Goal: Transaction & Acquisition: Purchase product/service

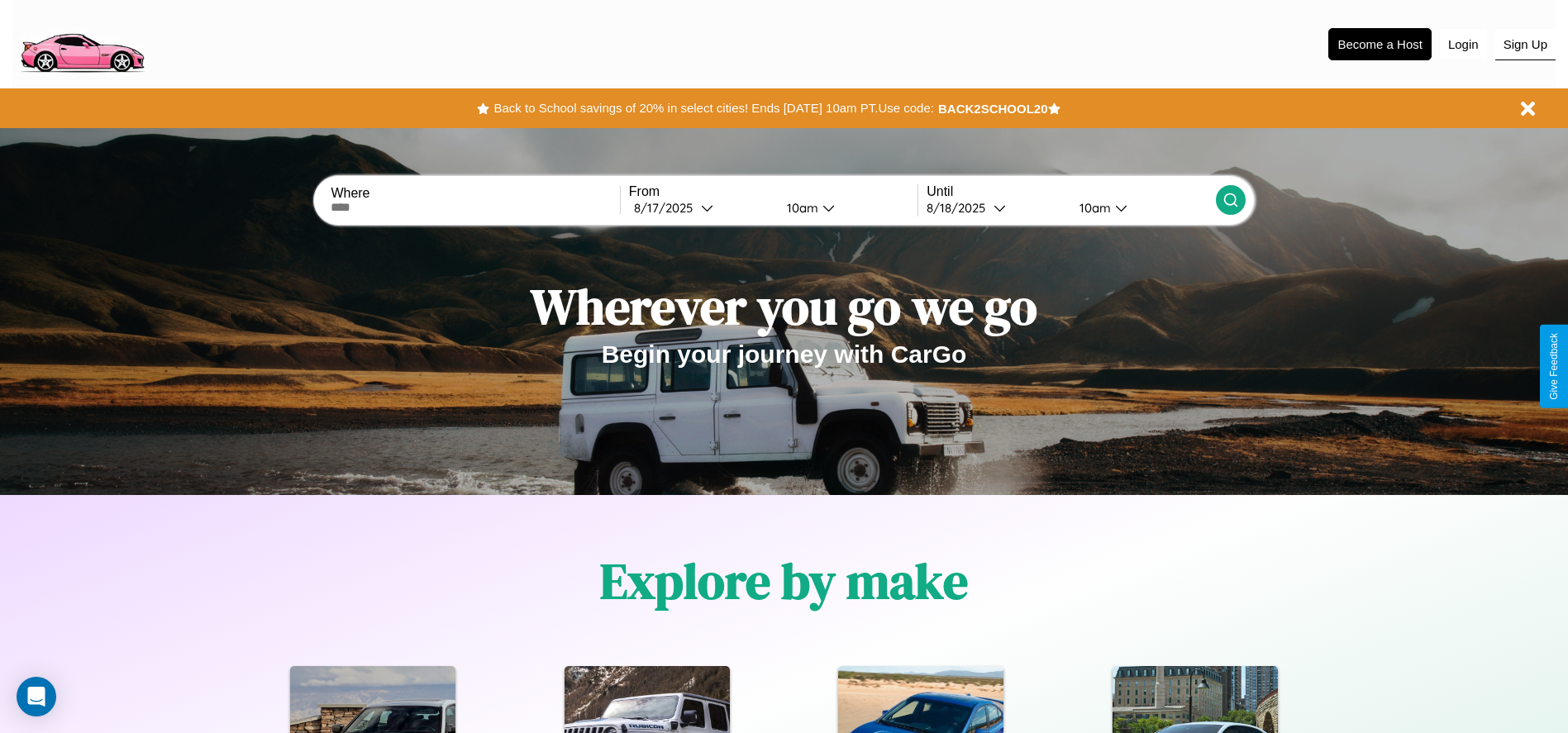
click at [1525, 44] on button "Sign Up" at bounding box center [1525, 44] width 60 height 31
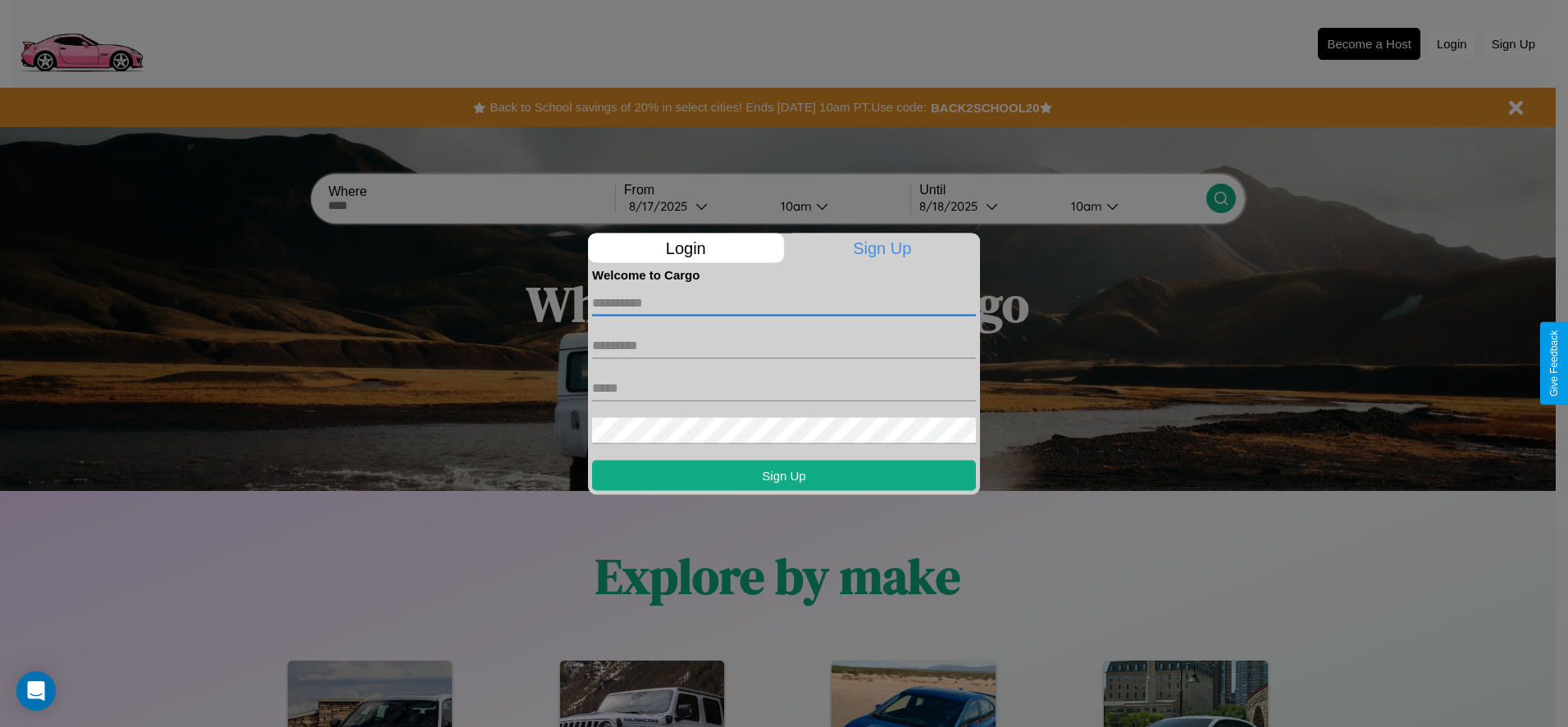
click at [784, 303] on input "text" at bounding box center [784, 302] width 384 height 26
type input "******"
click at [784, 345] on input "text" at bounding box center [784, 345] width 384 height 26
type input "******"
click at [784, 388] on input "text" at bounding box center [784, 387] width 384 height 26
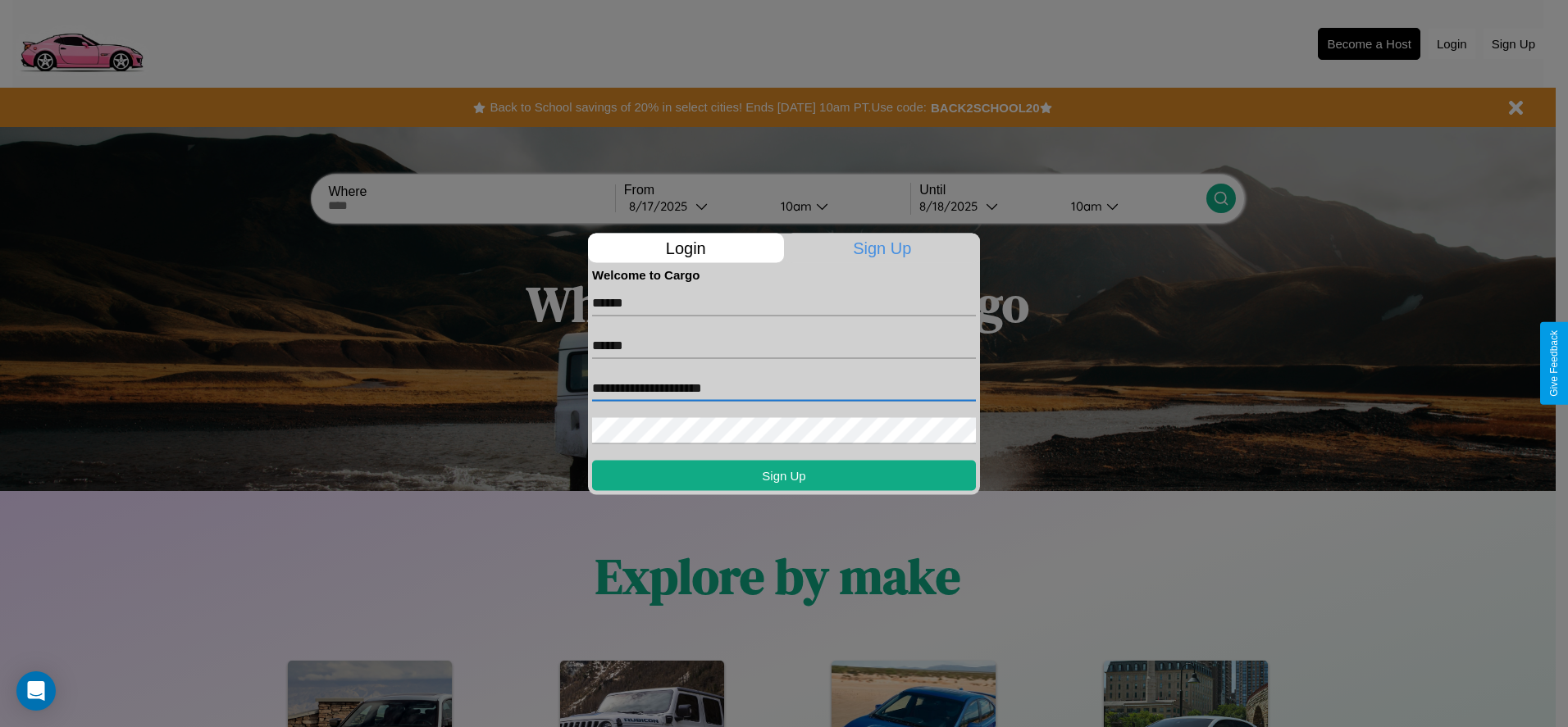
type input "**********"
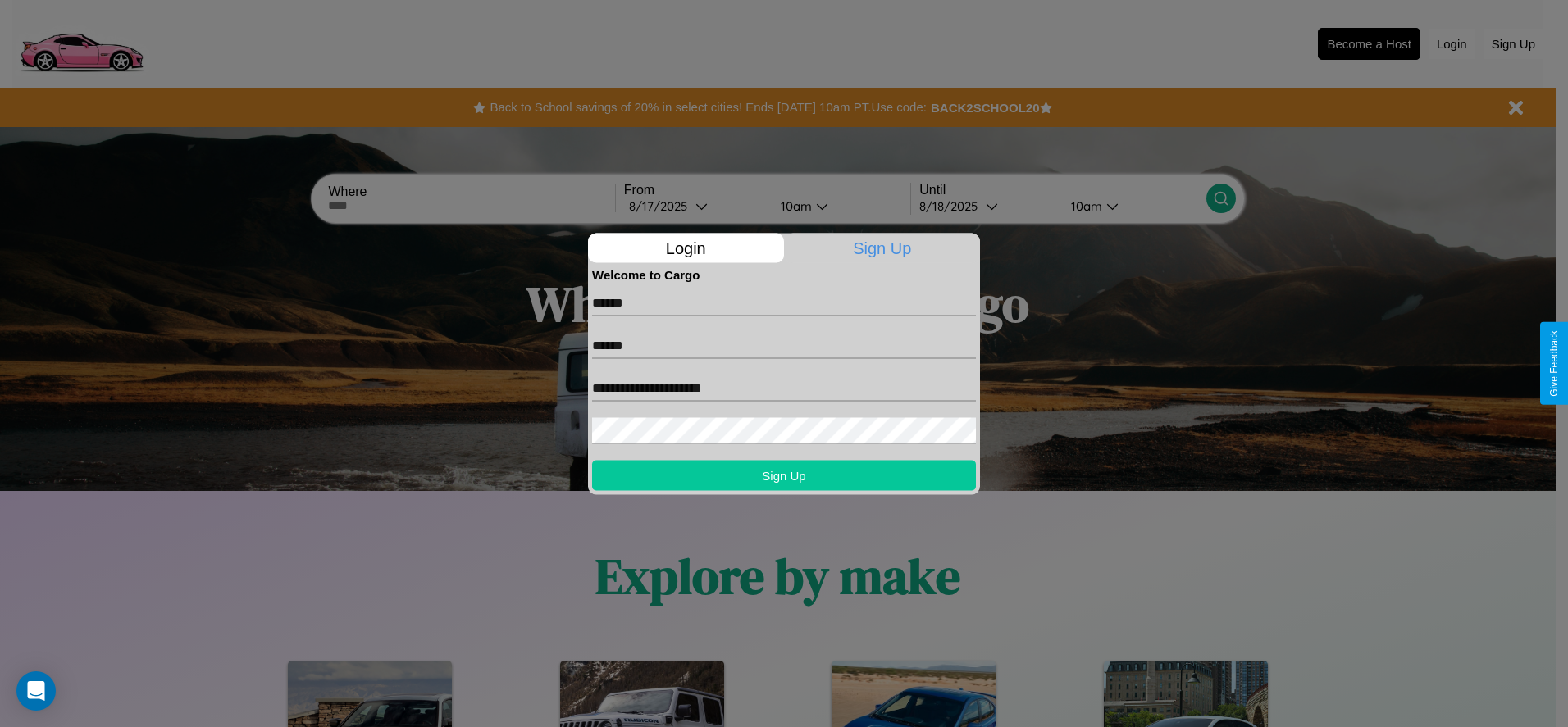
click at [784, 475] on button "Sign Up" at bounding box center [784, 475] width 384 height 30
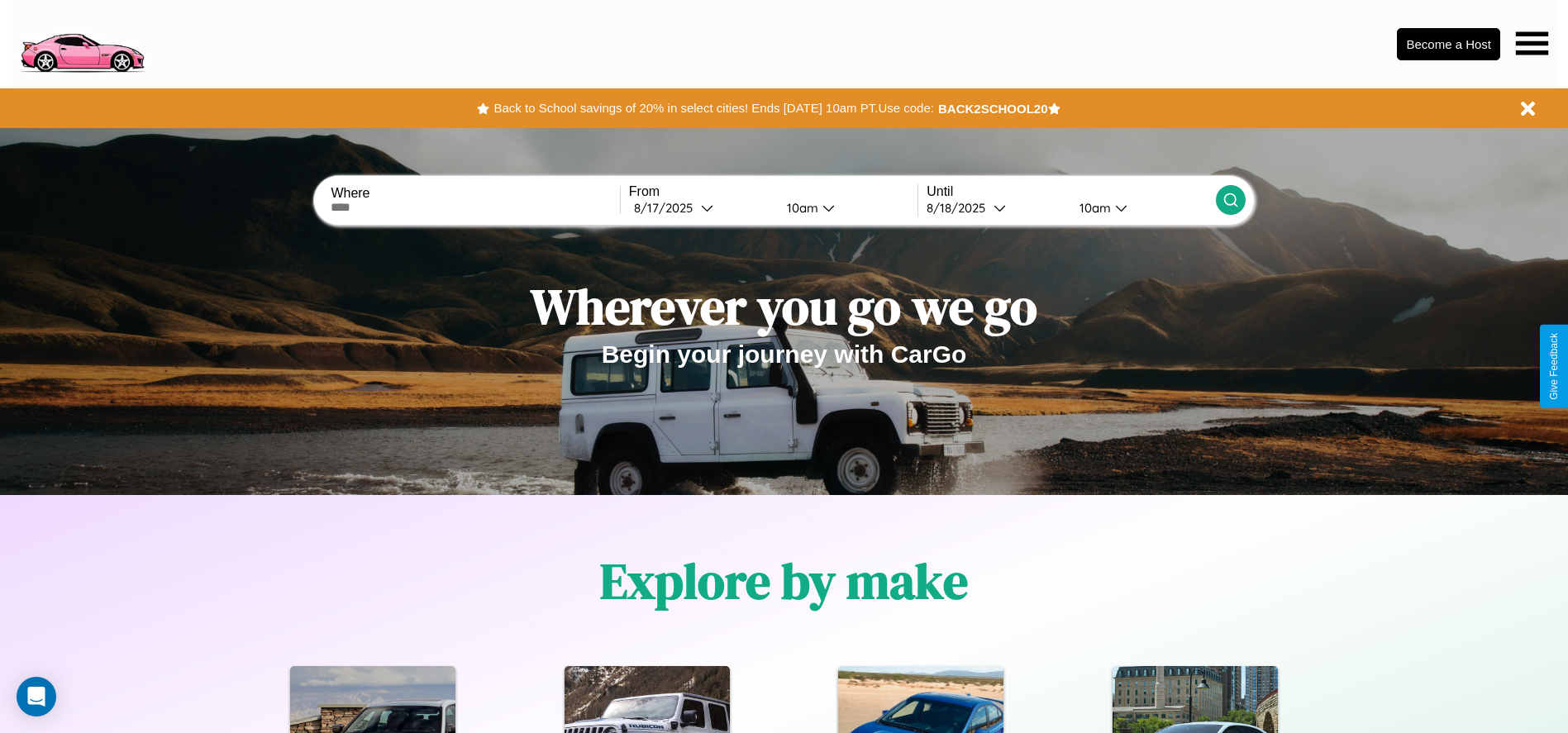
click at [475, 207] on input "text" at bounding box center [474, 207] width 288 height 14
type input "**********"
click at [701, 207] on icon at bounding box center [707, 207] width 13 height 13
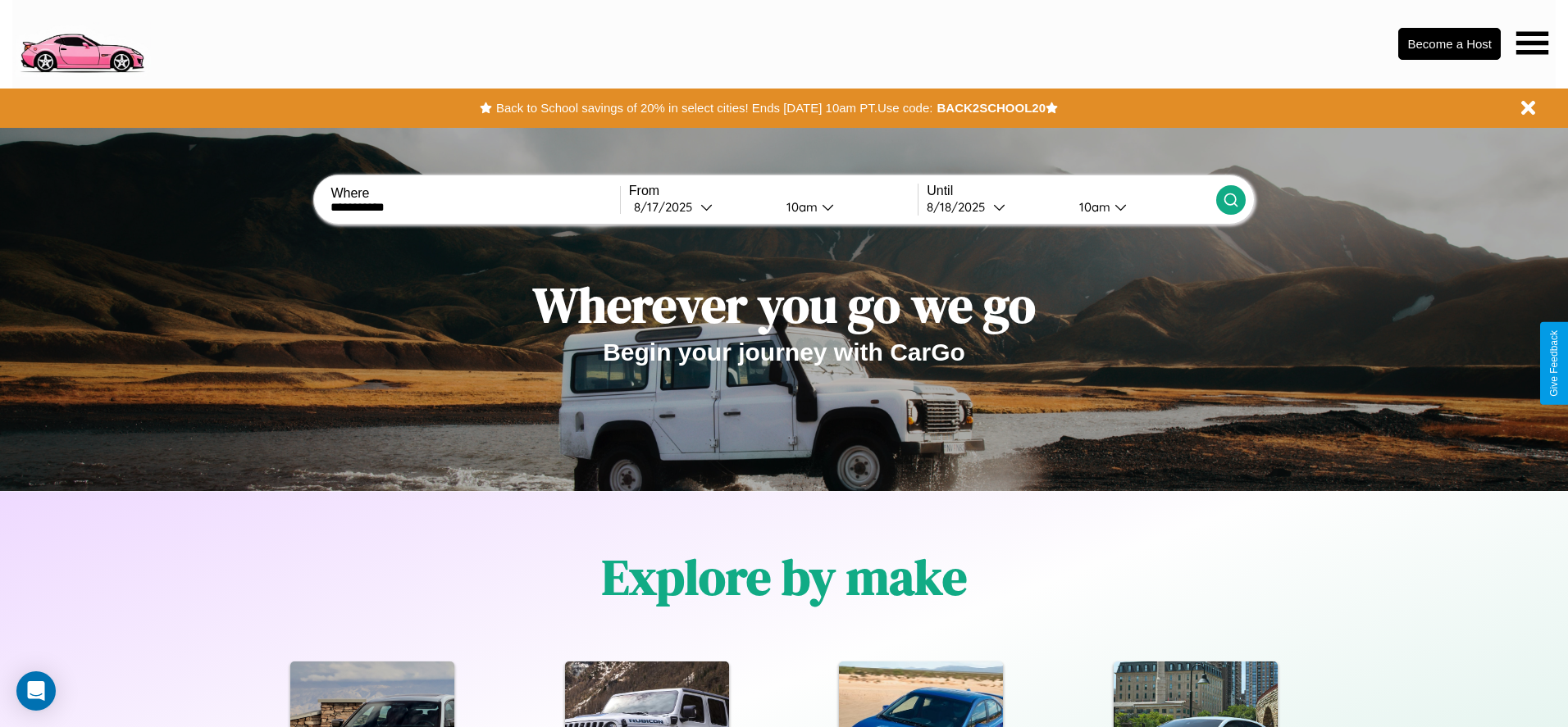
select select "*"
select select "****"
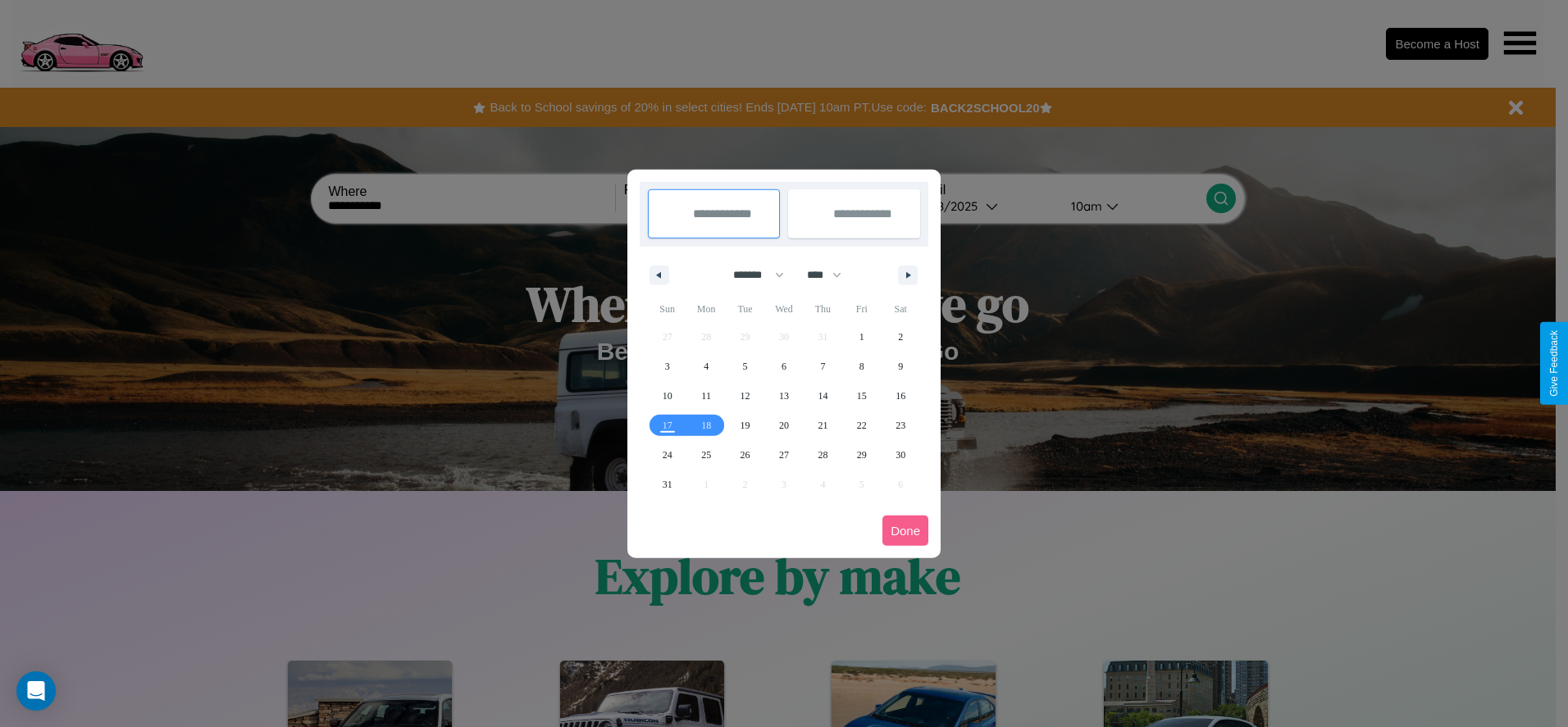
click at [752, 275] on select "******* ******** ***** ***** *** **** **** ****** ********* ******* ******** **…" at bounding box center [756, 275] width 70 height 27
select select "*"
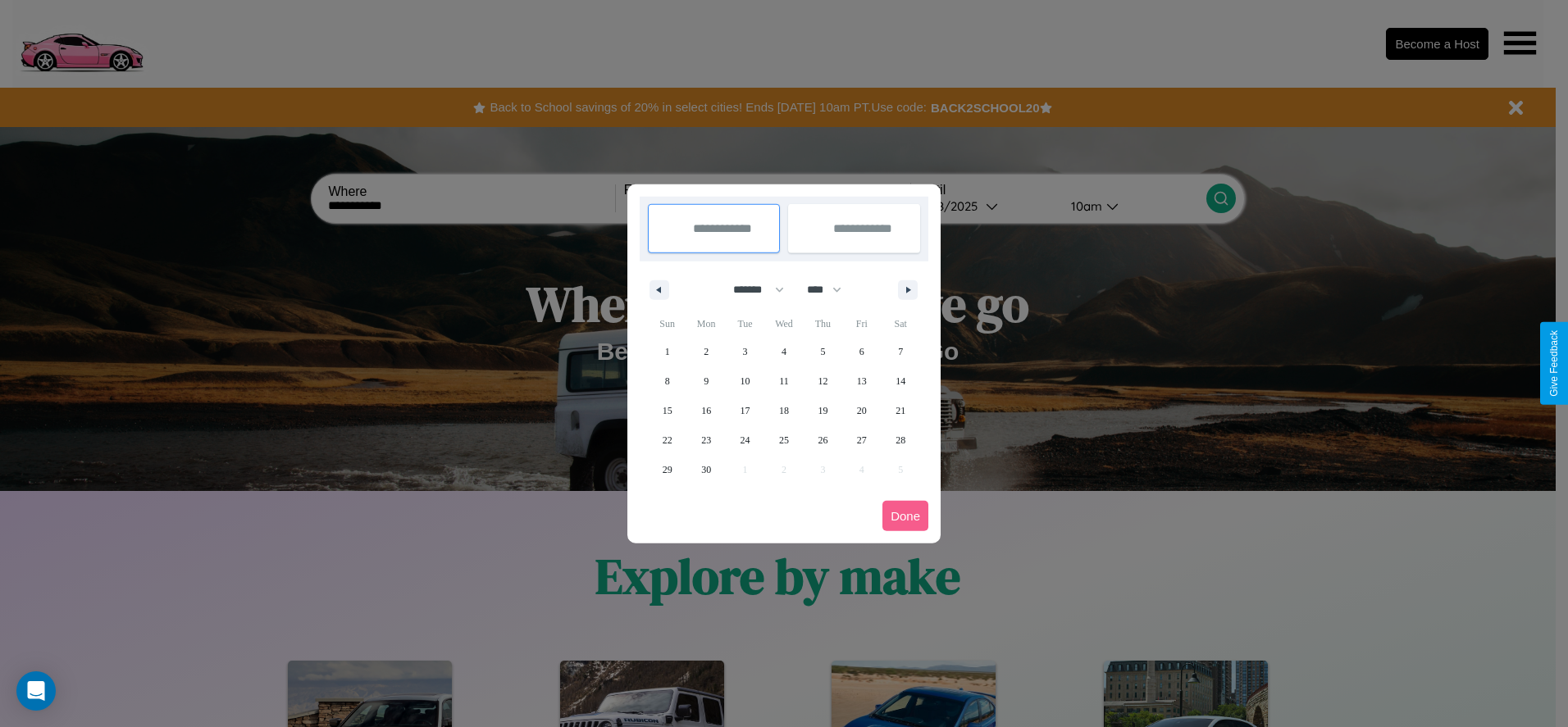
drag, startPoint x: 832, startPoint y: 289, endPoint x: 784, endPoint y: 329, distance: 62.5
click at [832, 289] on select "**** **** **** **** **** **** **** **** **** **** **** **** **** **** **** ****…" at bounding box center [823, 290] width 49 height 27
select select "****"
click at [706, 410] on span "15" at bounding box center [706, 411] width 10 height 30
type input "**********"
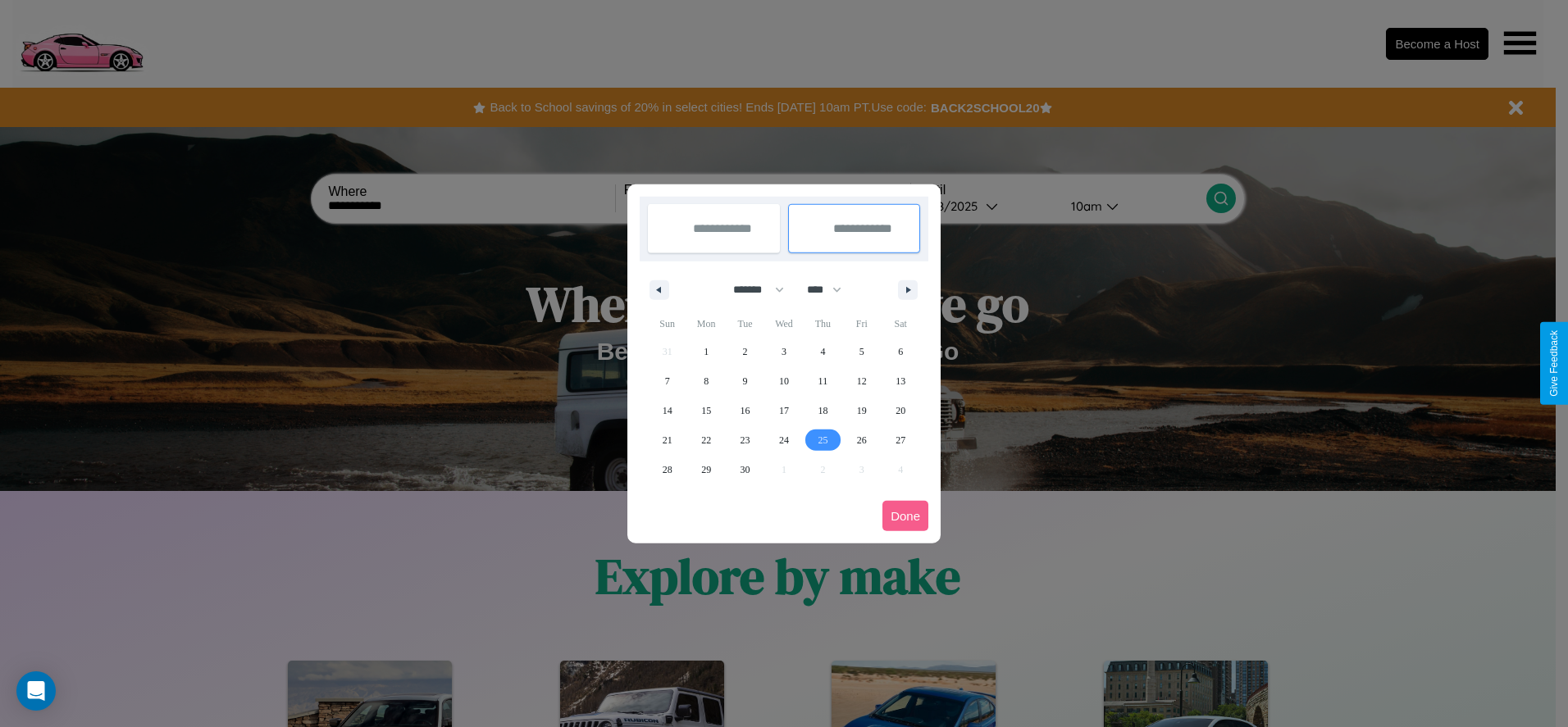
click at [822, 439] on span "25" at bounding box center [822, 440] width 10 height 30
type input "**********"
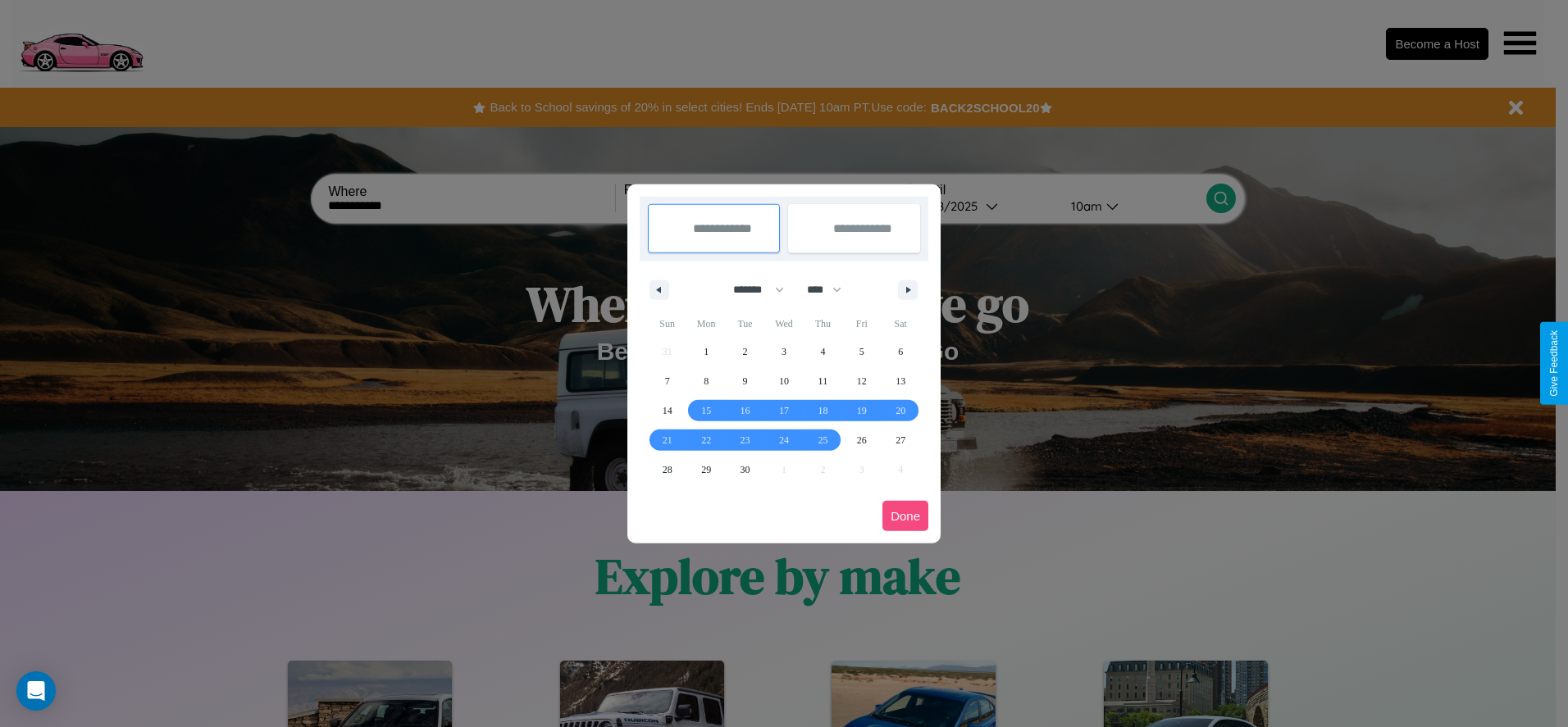
click at [905, 515] on button "Done" at bounding box center [905, 516] width 46 height 30
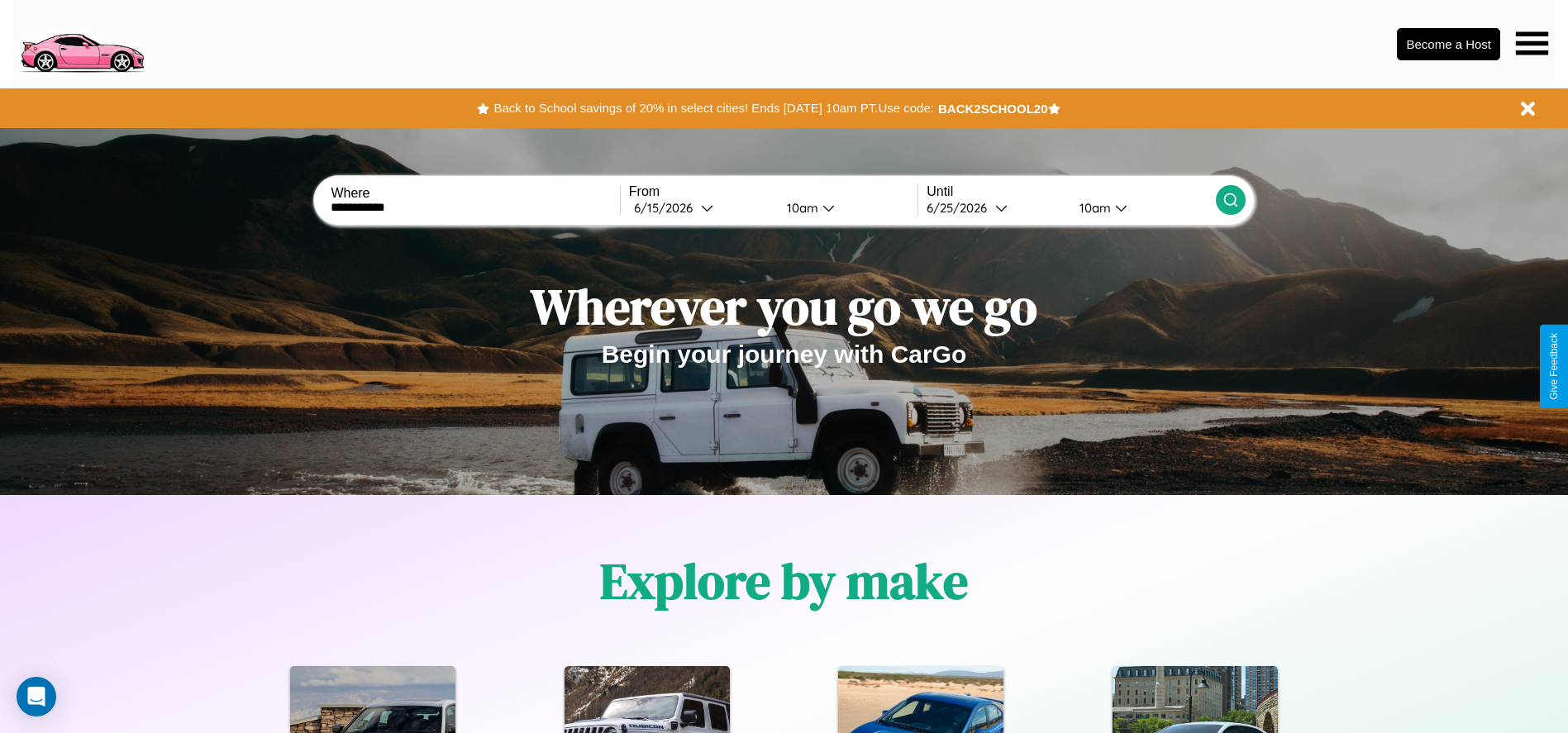
click at [1230, 200] on icon at bounding box center [1230, 200] width 16 height 16
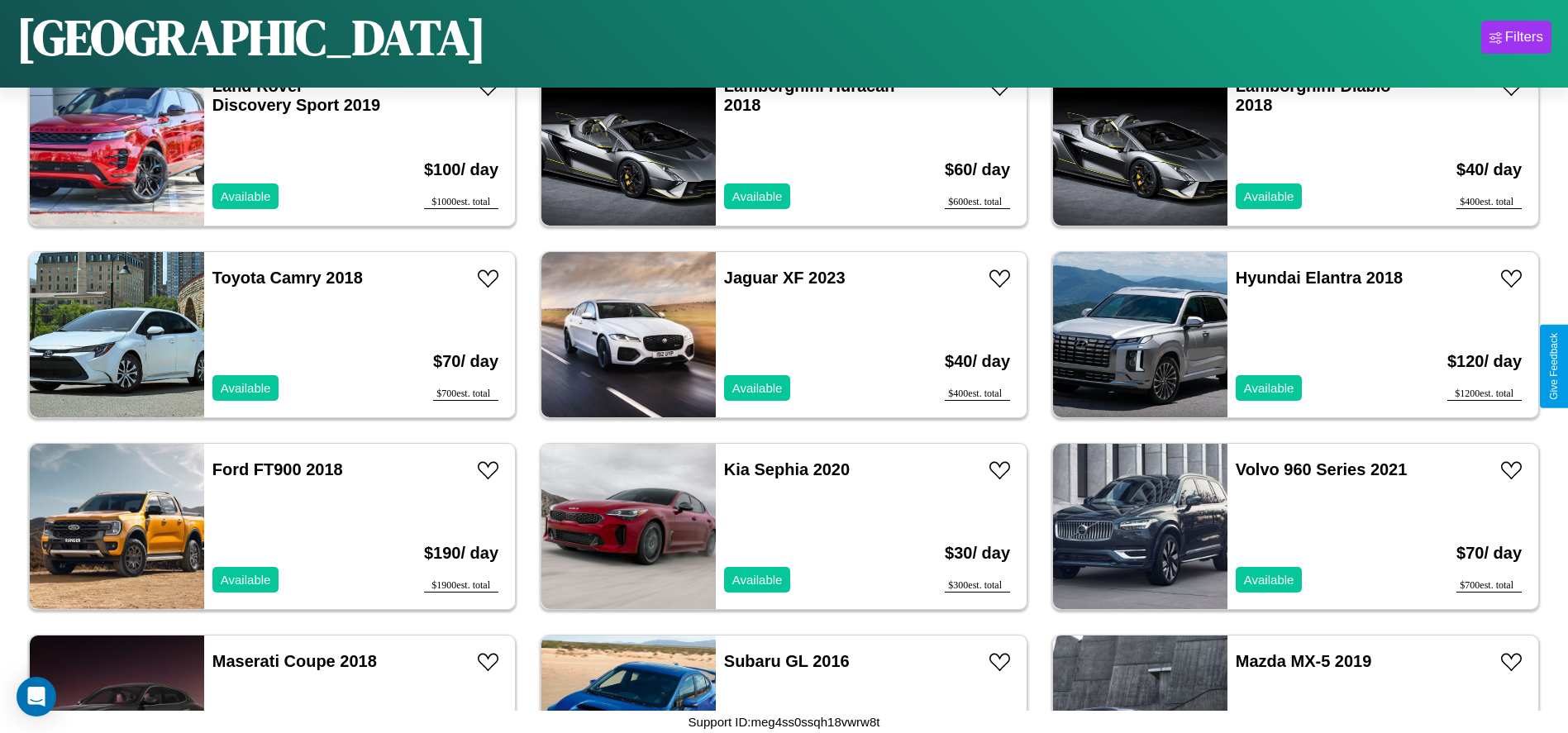
scroll to position [6705, 0]
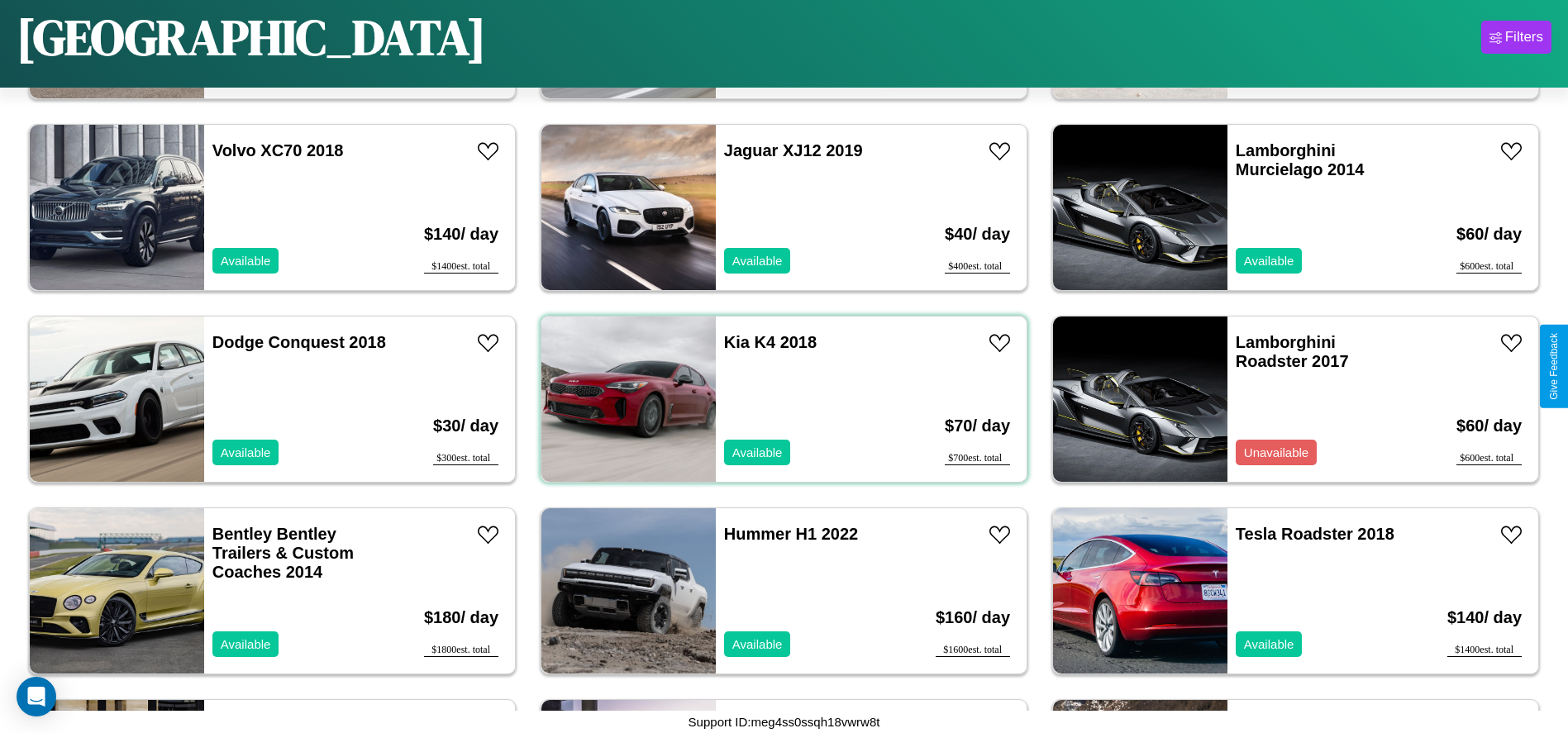
click at [778, 400] on div "Kia K4 2018 Available" at bounding box center [811, 399] width 191 height 165
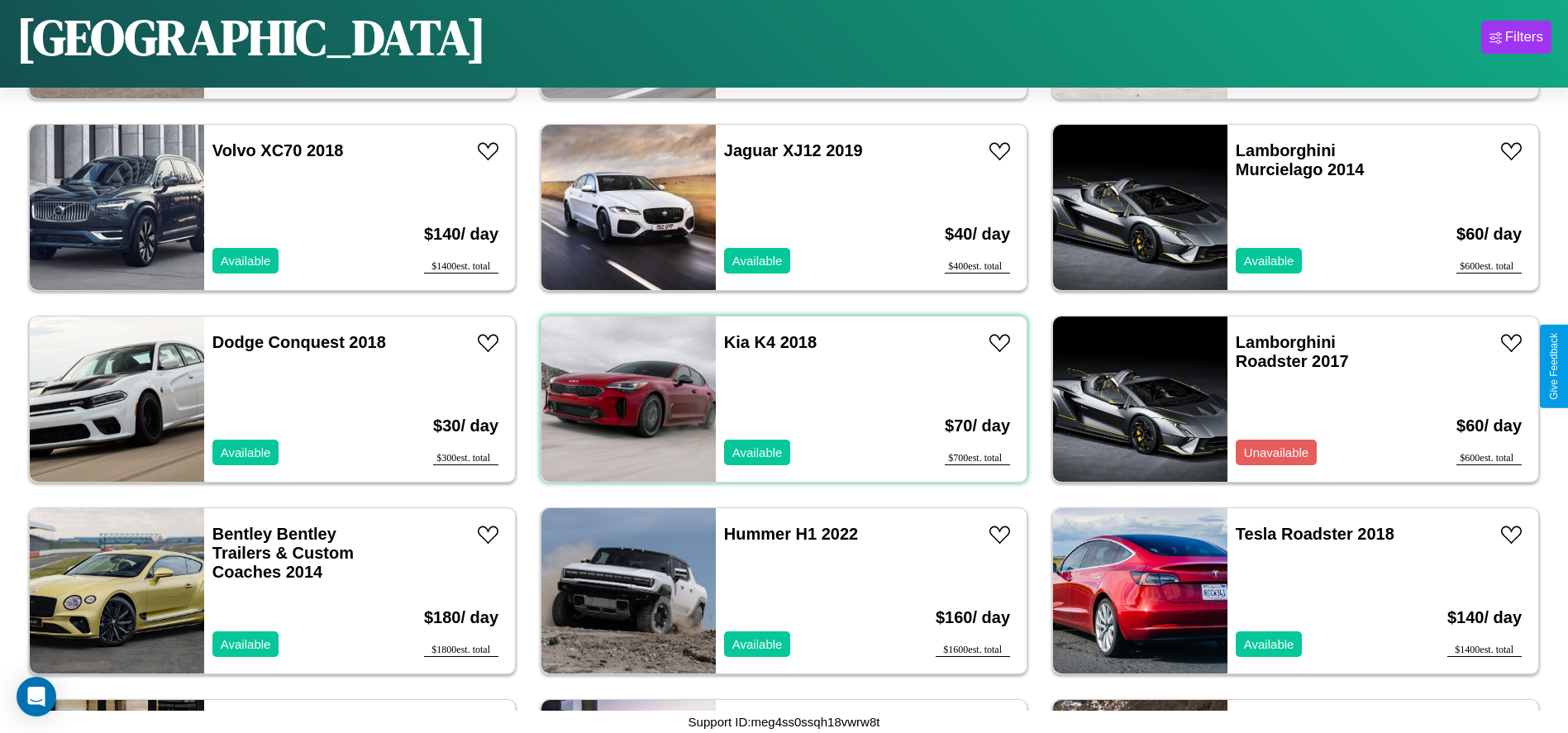
click at [778, 400] on div "Kia K4 2018 Available" at bounding box center [811, 399] width 191 height 165
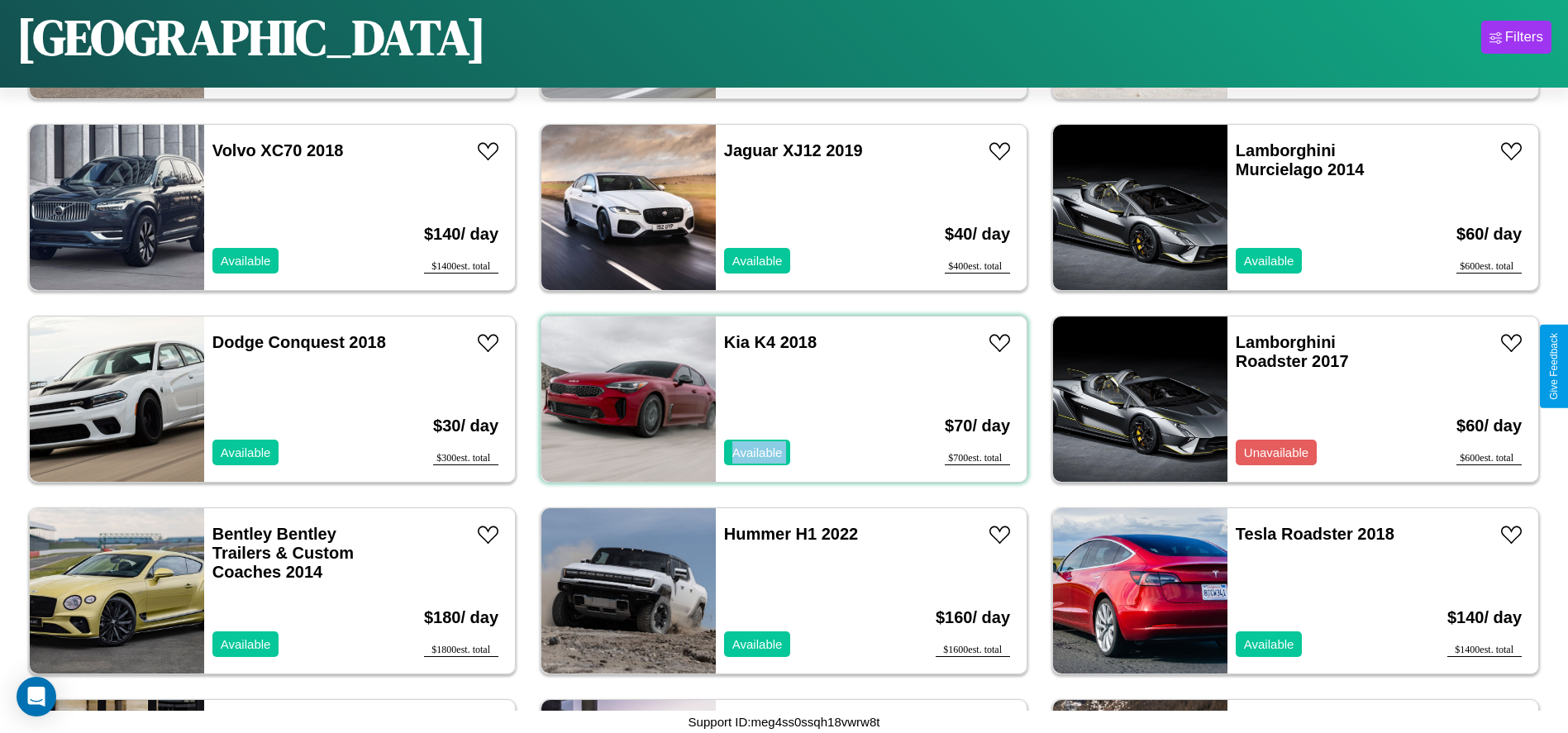
click at [778, 400] on div "Kia K4 2018 Available" at bounding box center [811, 399] width 191 height 165
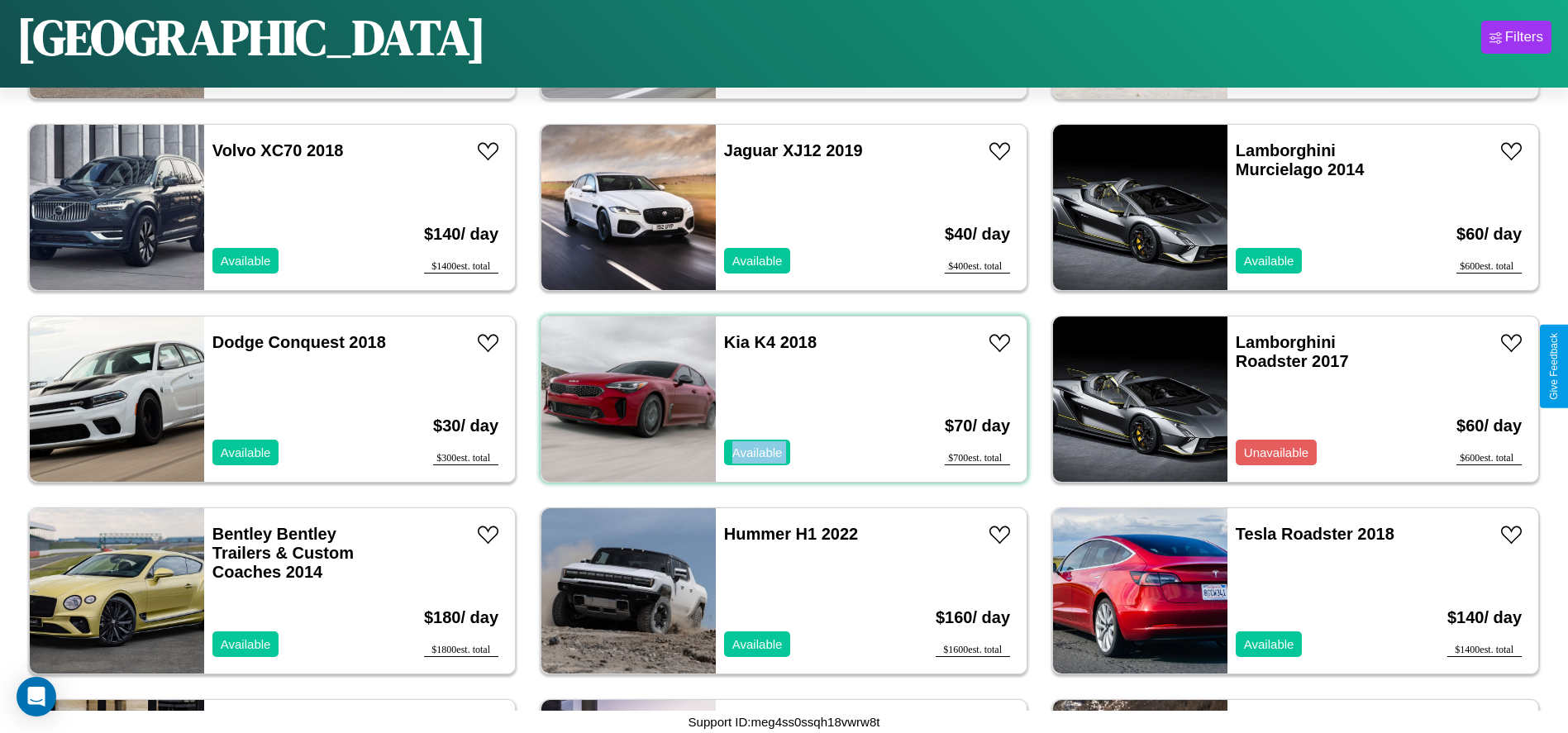
click at [778, 400] on div "Kia K4 2018 Available" at bounding box center [811, 399] width 191 height 165
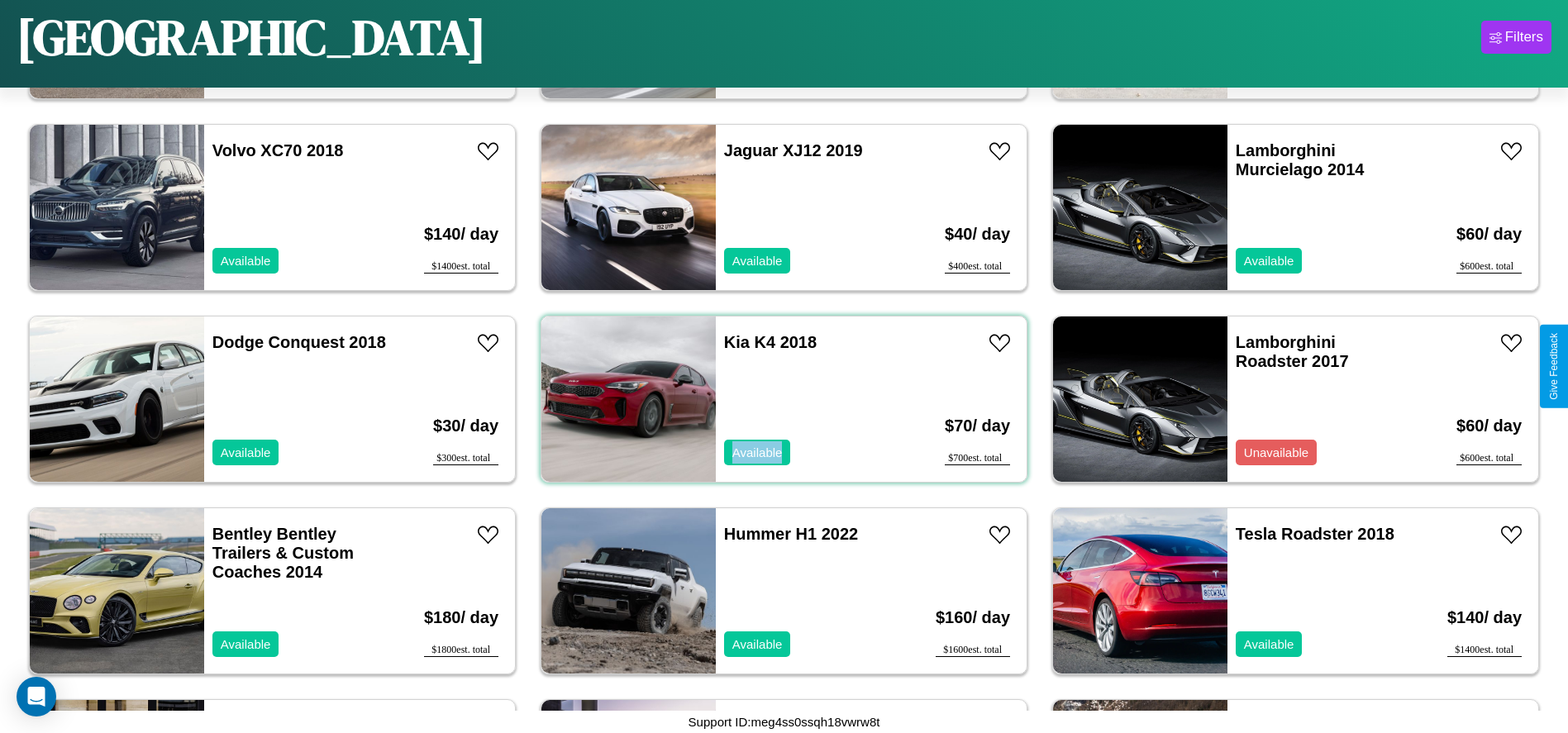
click at [778, 400] on div "Kia K4 2018 Available" at bounding box center [811, 399] width 191 height 165
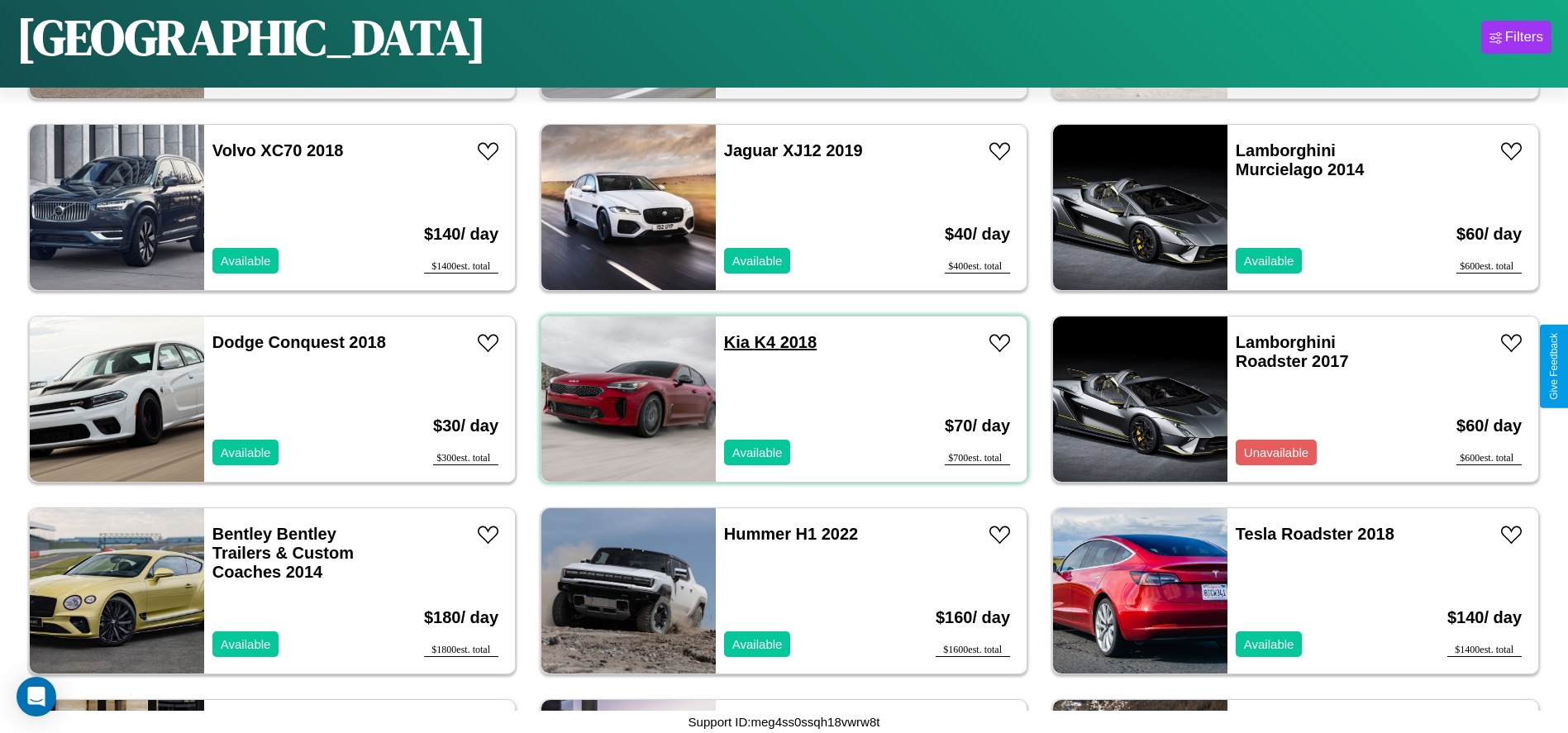
click at [730, 342] on link "Kia K4 2018" at bounding box center [770, 342] width 93 height 18
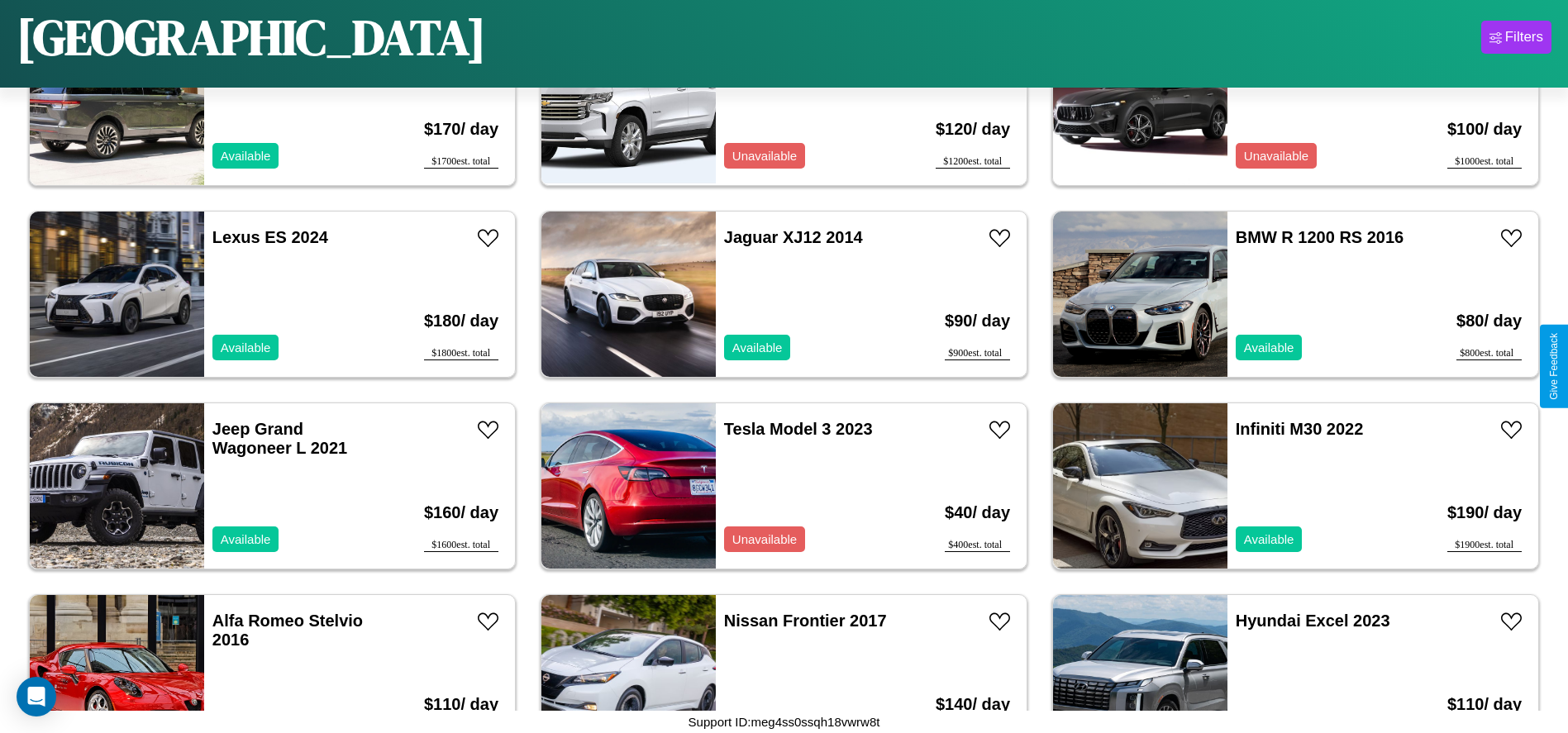
scroll to position [8616, 0]
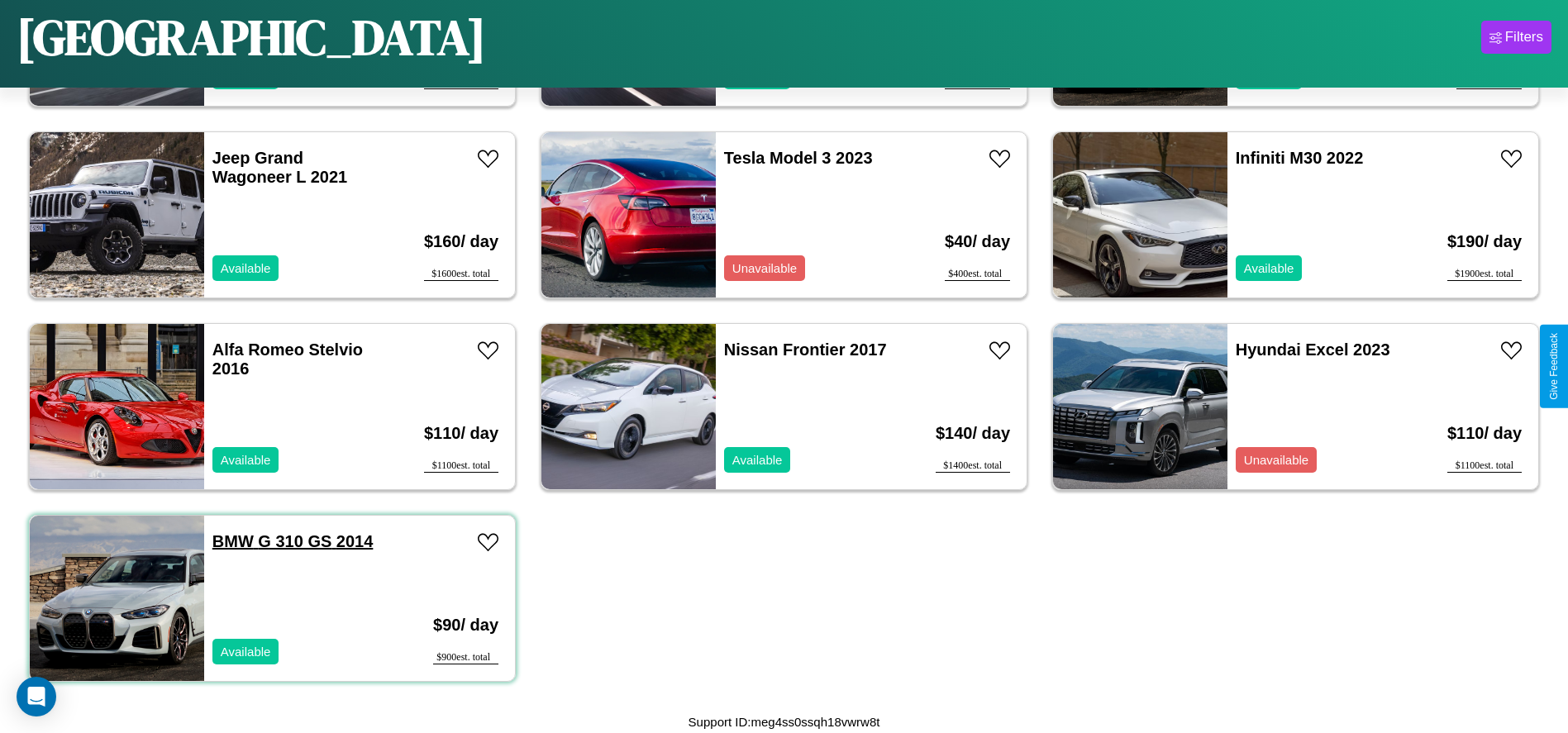
click at [230, 542] on link "BMW G 310 GS 2014" at bounding box center [293, 541] width 162 height 18
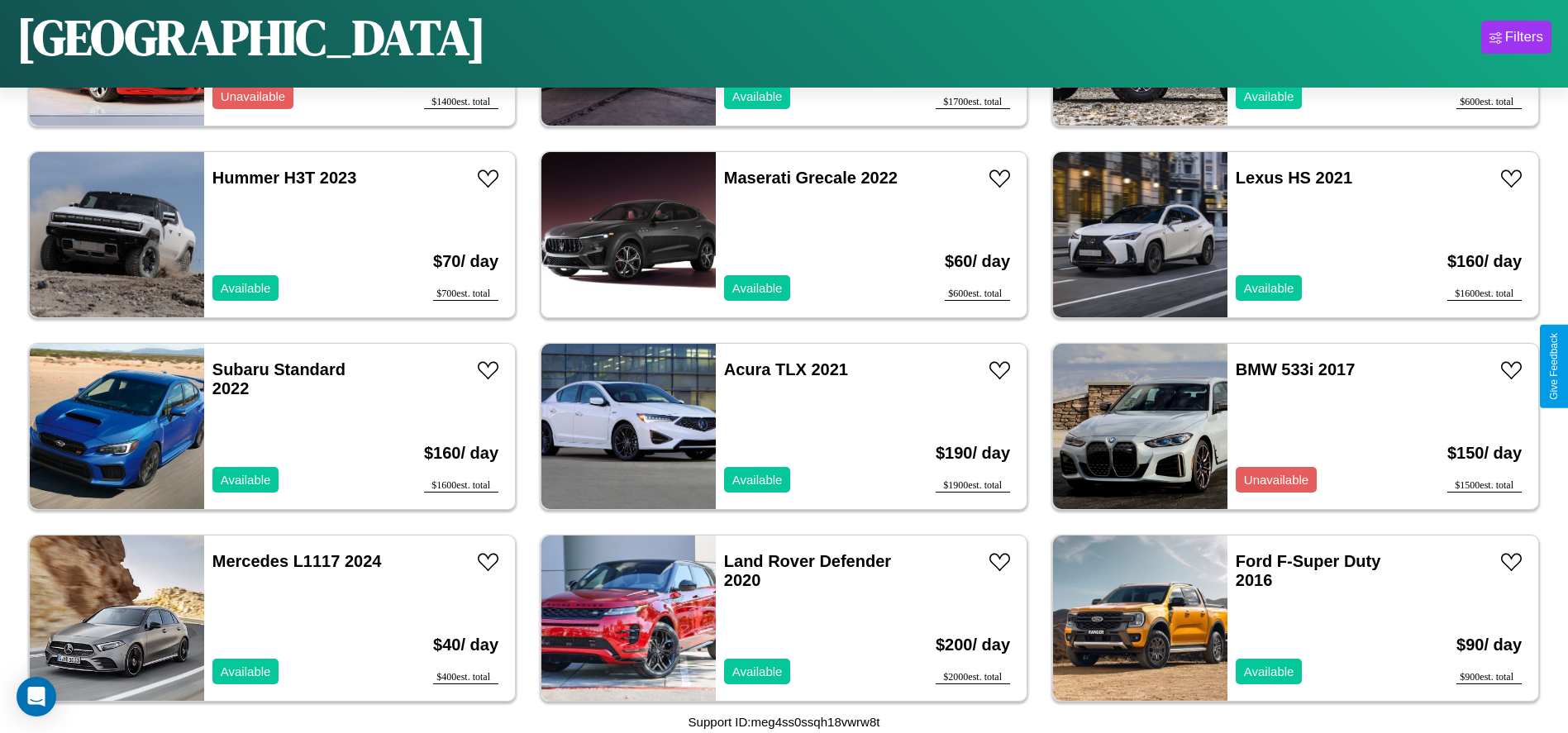
scroll to position [376, 0]
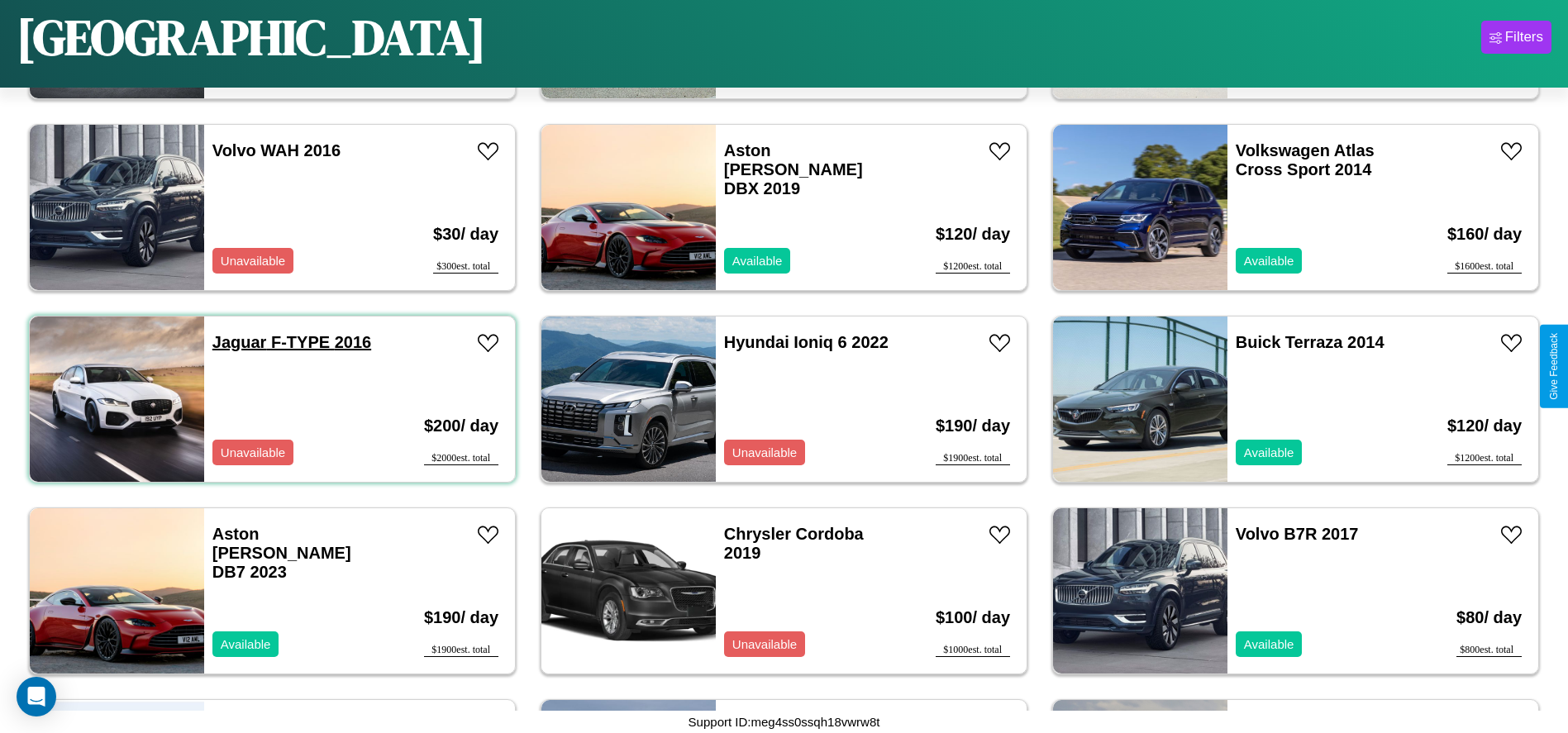
click at [237, 342] on link "Jaguar F-TYPE 2016" at bounding box center [292, 342] width 159 height 18
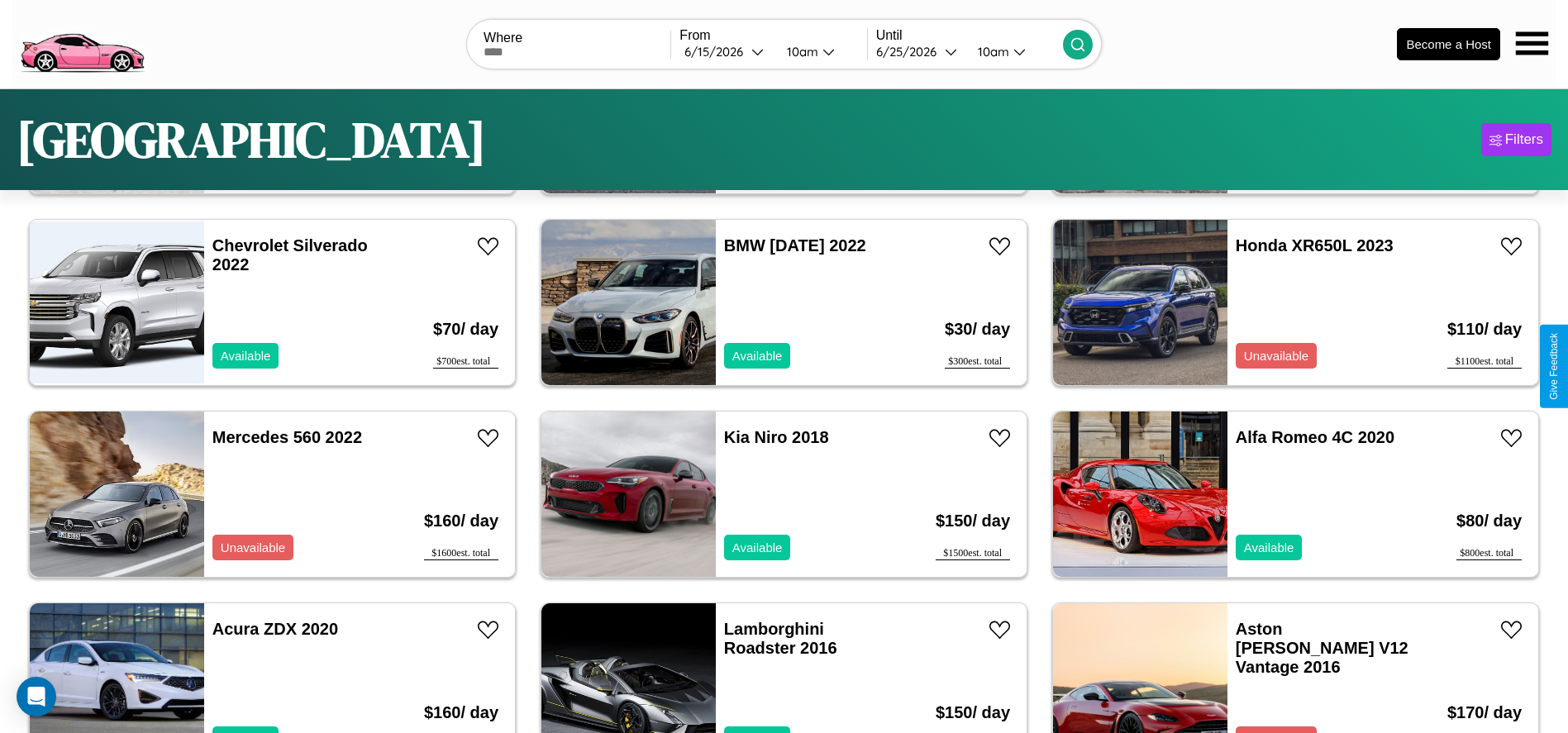
scroll to position [0, 0]
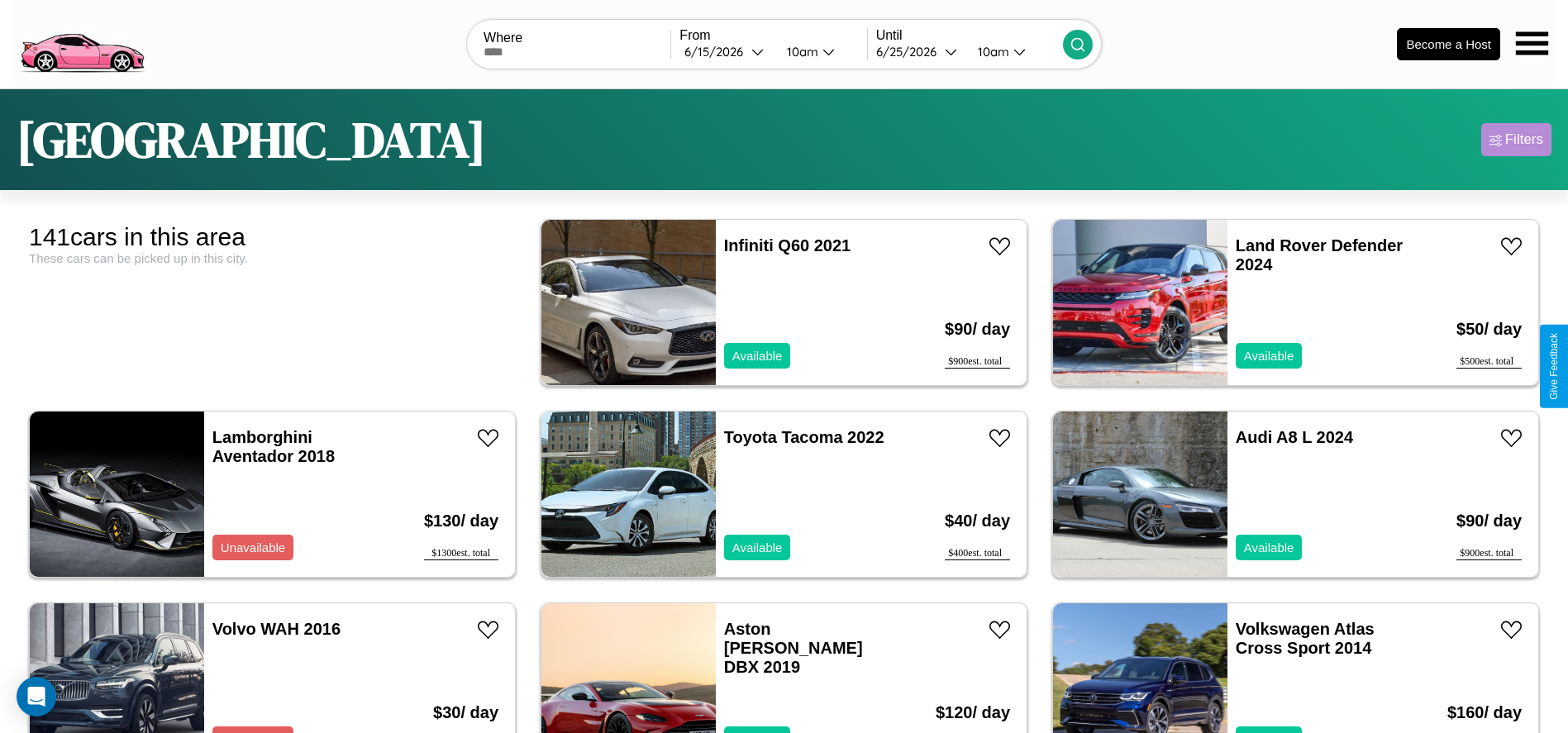
click at [1516, 139] on div "Filters" at bounding box center [1524, 139] width 38 height 16
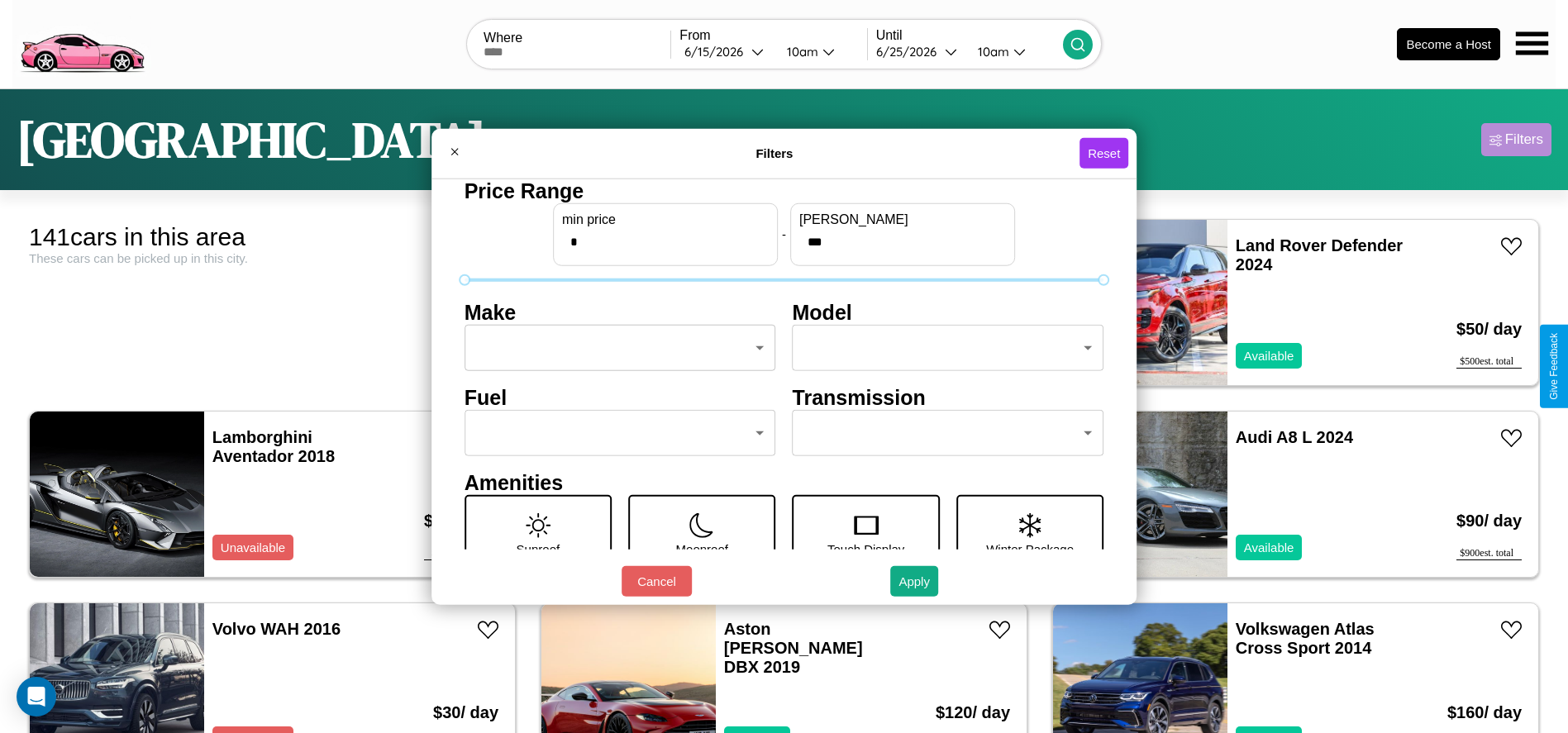
scroll to position [70, 0]
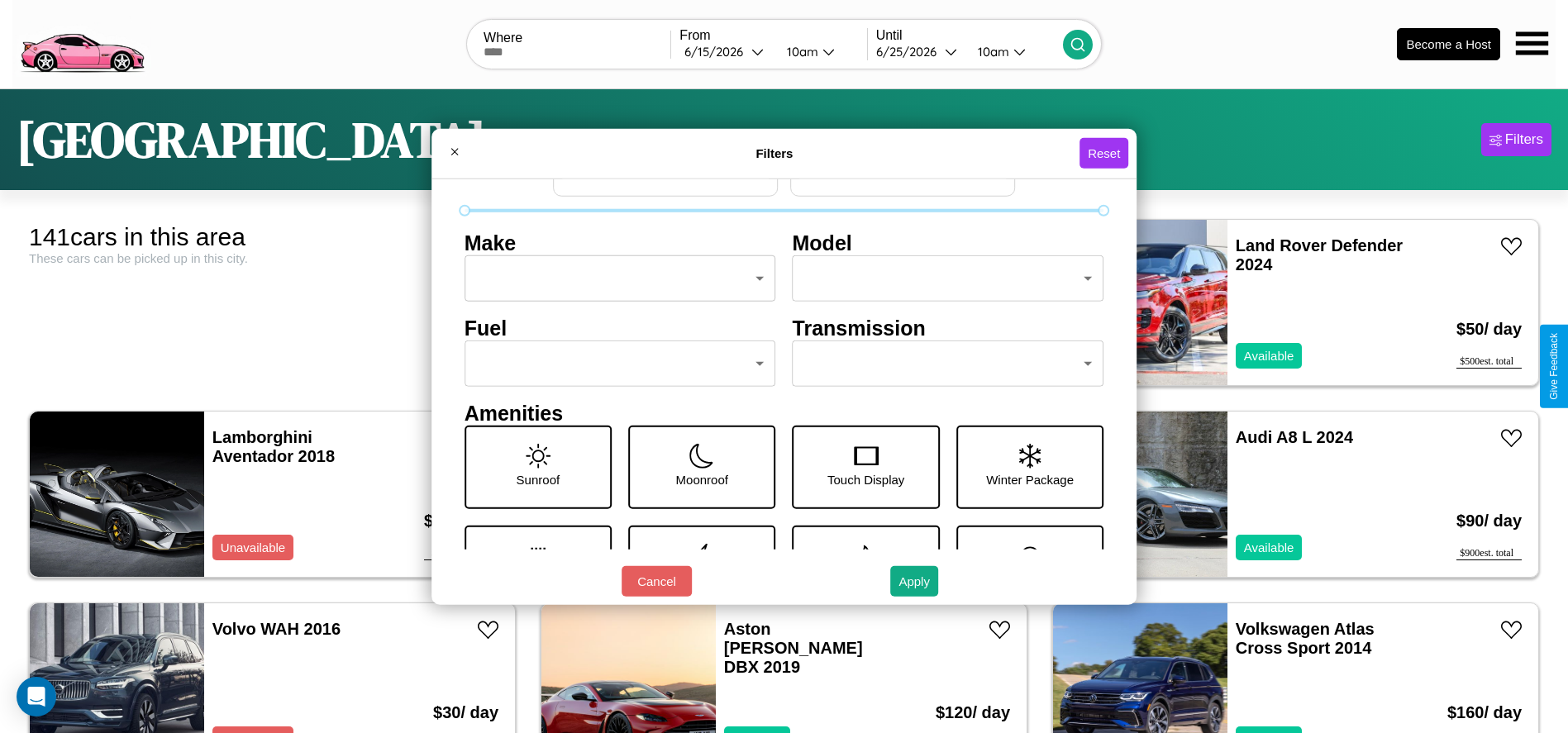
click at [940, 364] on body "CarGo Where From 6 / 15 / 2026 10am Until 6 / 25 / 2026 10am Become a Host Los …" at bounding box center [784, 418] width 1568 height 836
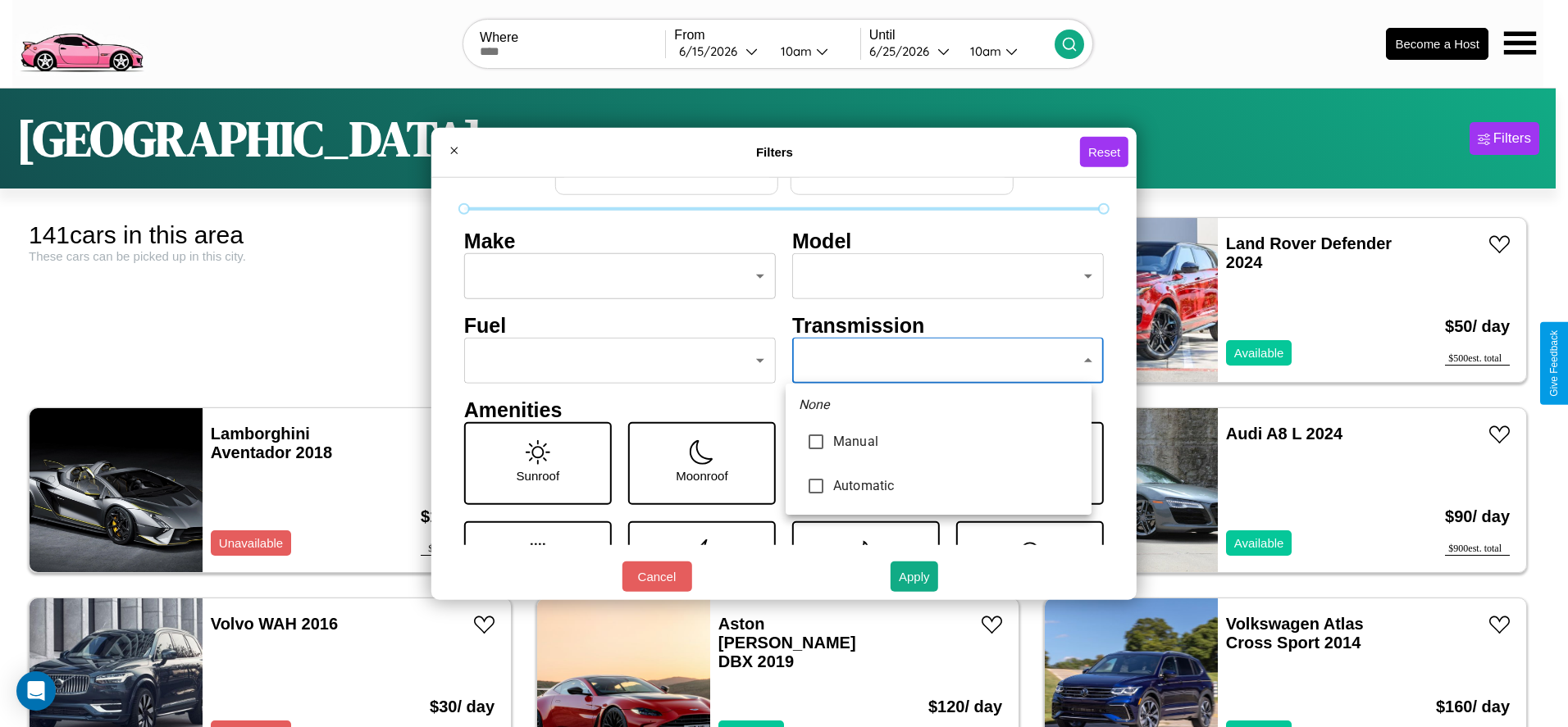
type input "*********"
click at [938, 361] on div at bounding box center [784, 364] width 1568 height 727
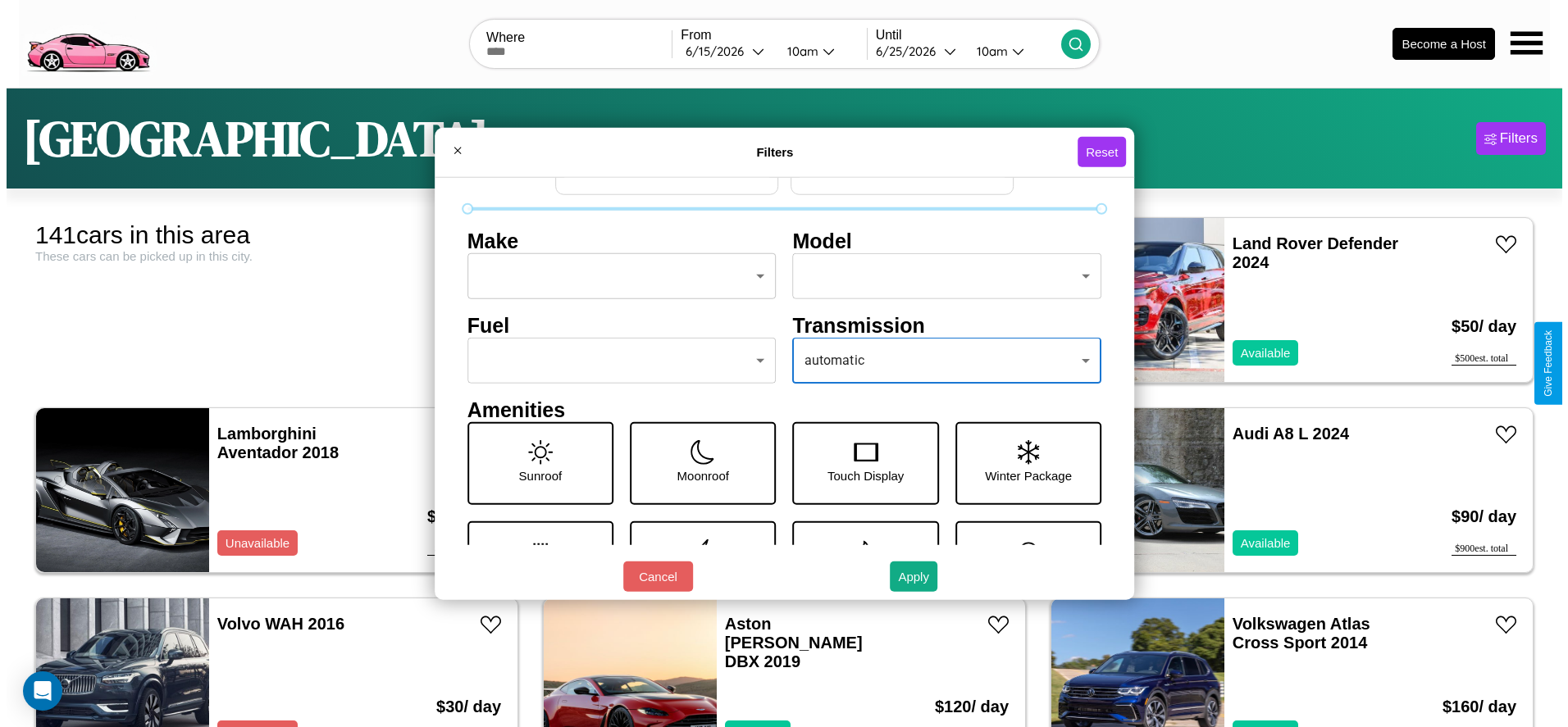
scroll to position [0, 0]
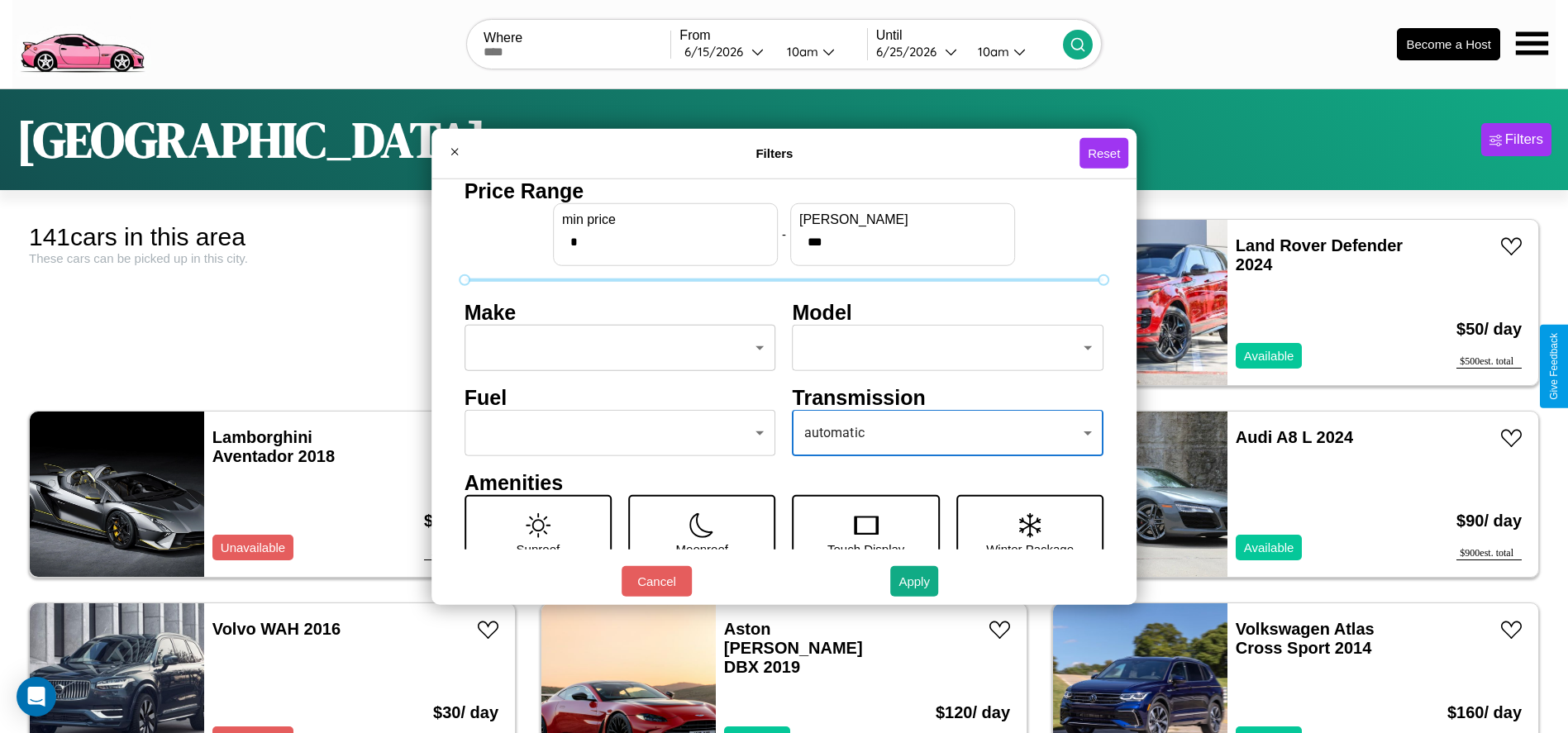
click at [615, 348] on body "CarGo Where From 6 / 15 / 2026 10am Until 6 / 25 / 2026 10am Become a Host Los …" at bounding box center [784, 418] width 1568 height 836
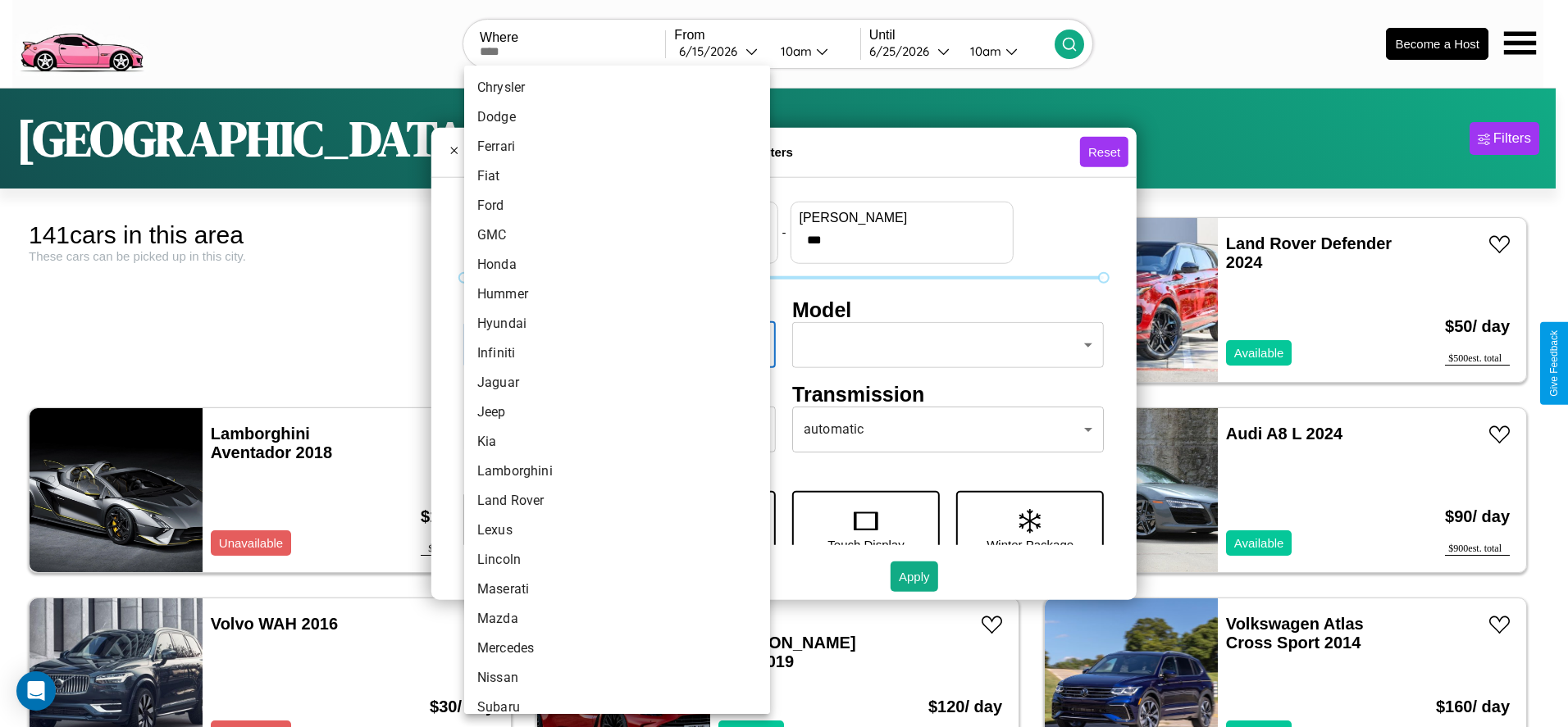
scroll to position [428, 0]
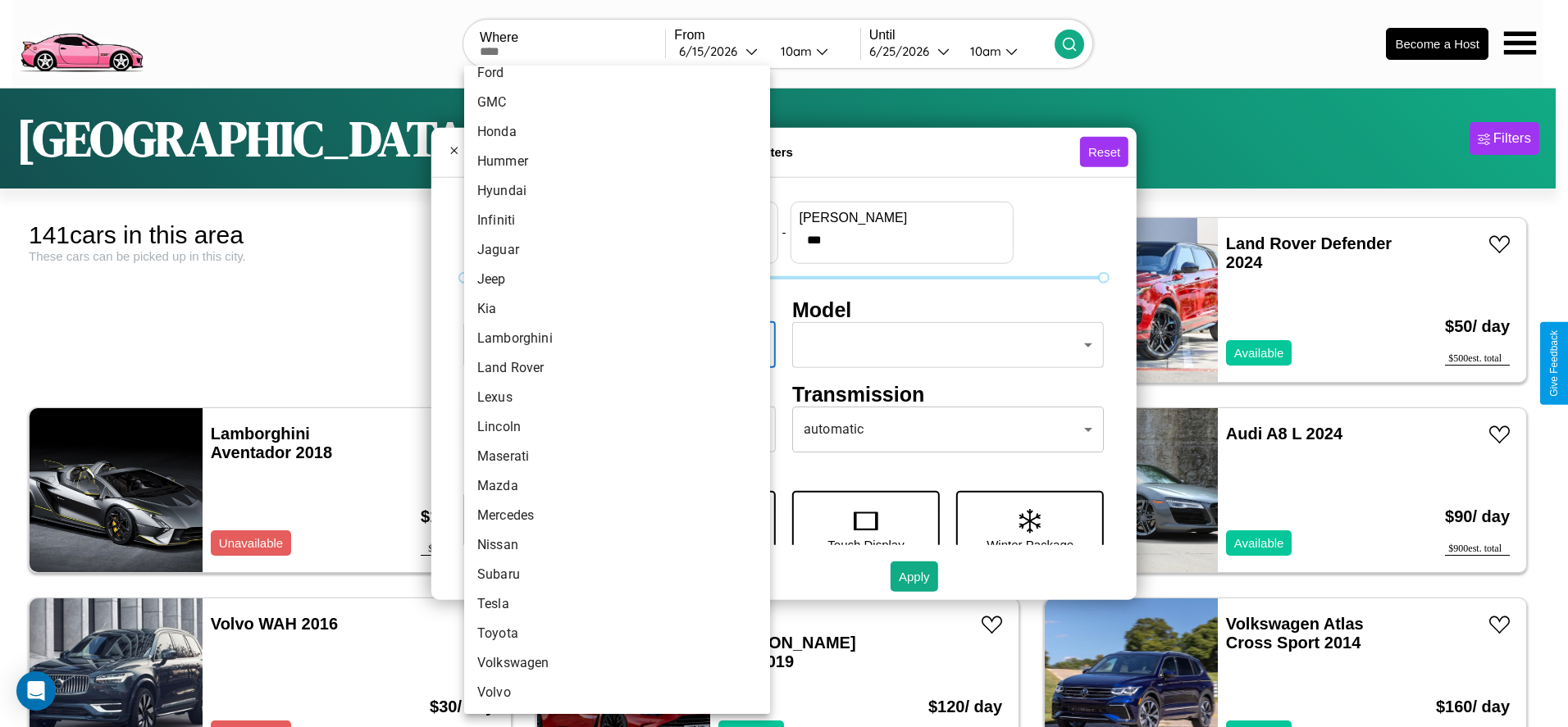
click at [611, 604] on li "Tesla" at bounding box center [617, 604] width 306 height 30
type input "*****"
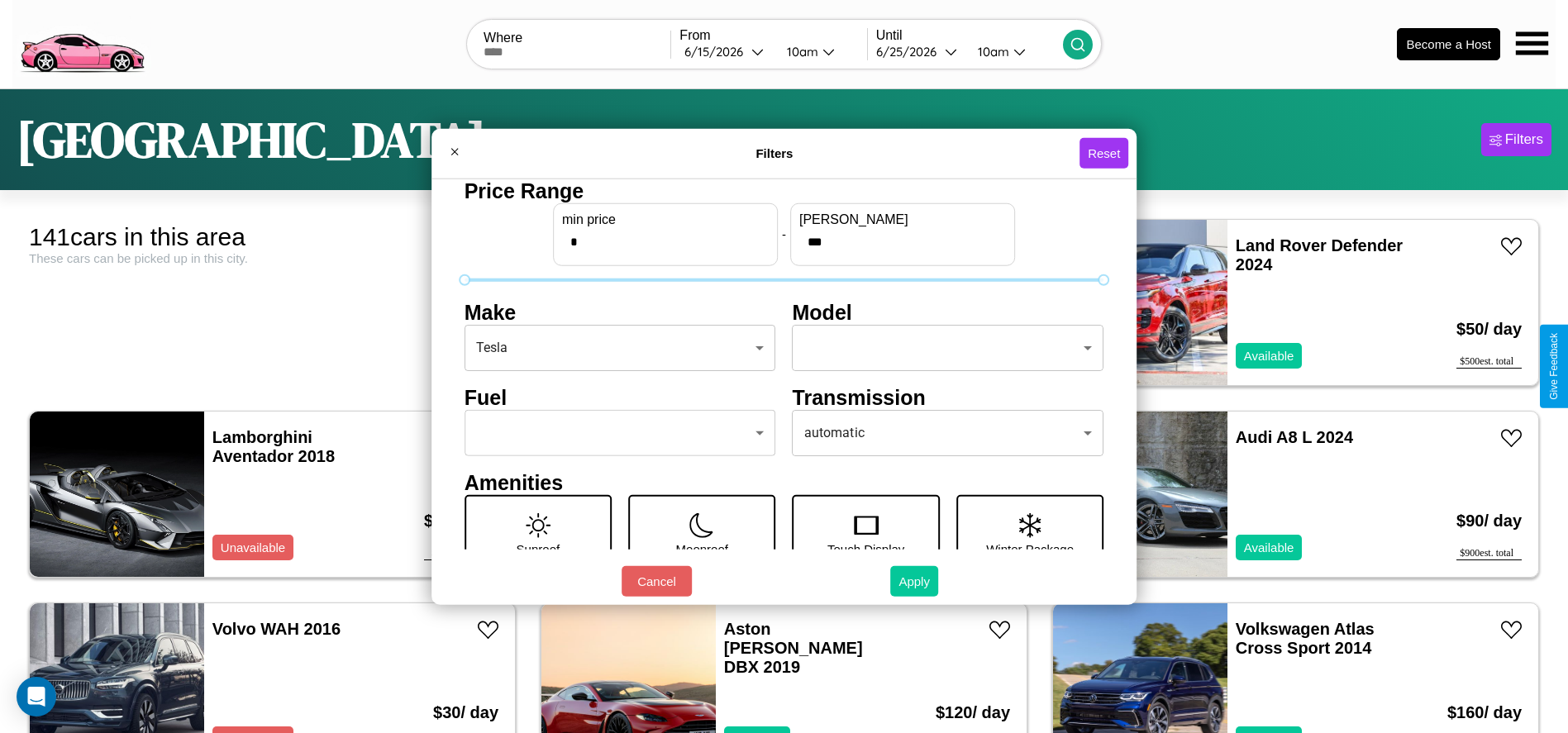
click at [915, 581] on button "Apply" at bounding box center [914, 582] width 48 height 31
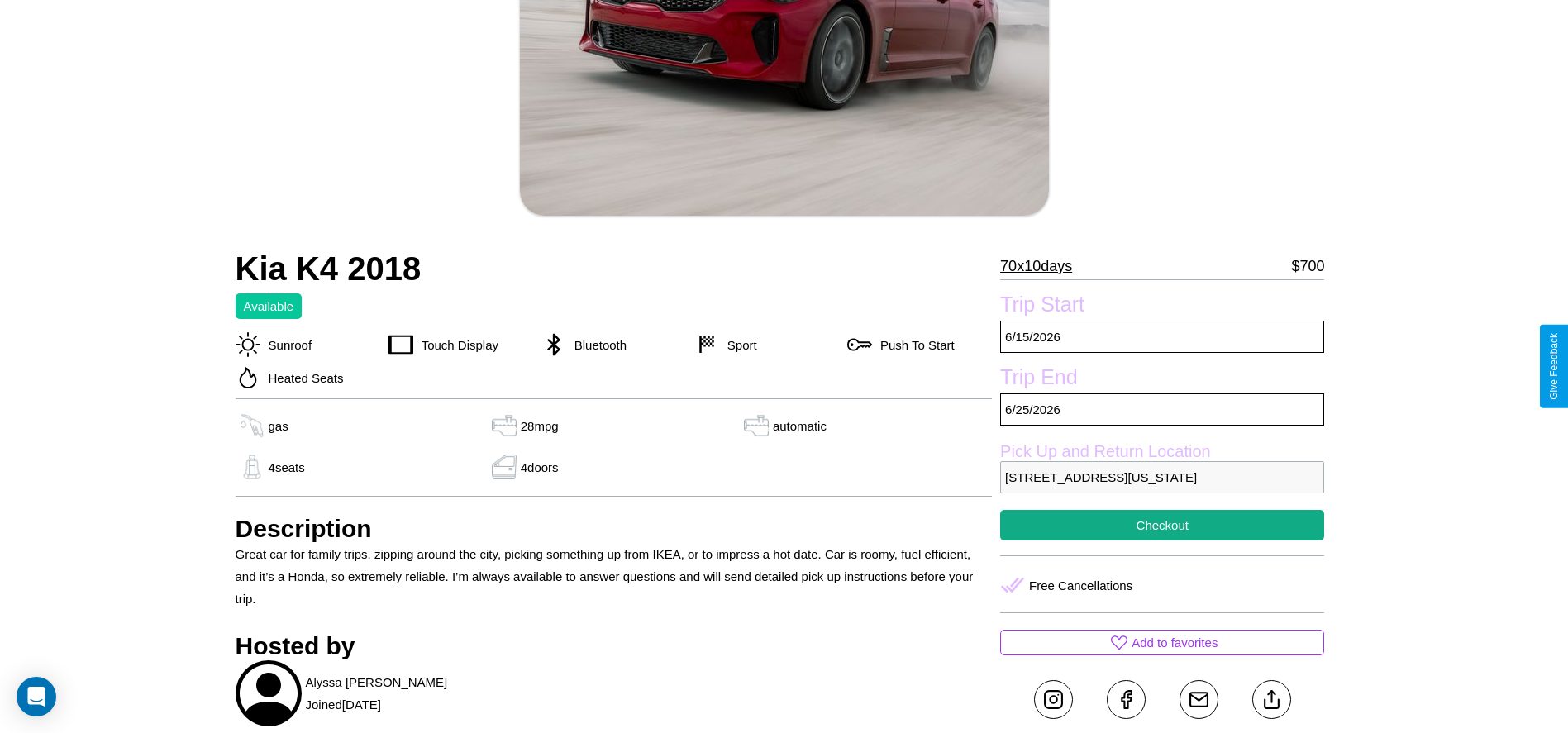
scroll to position [451, 0]
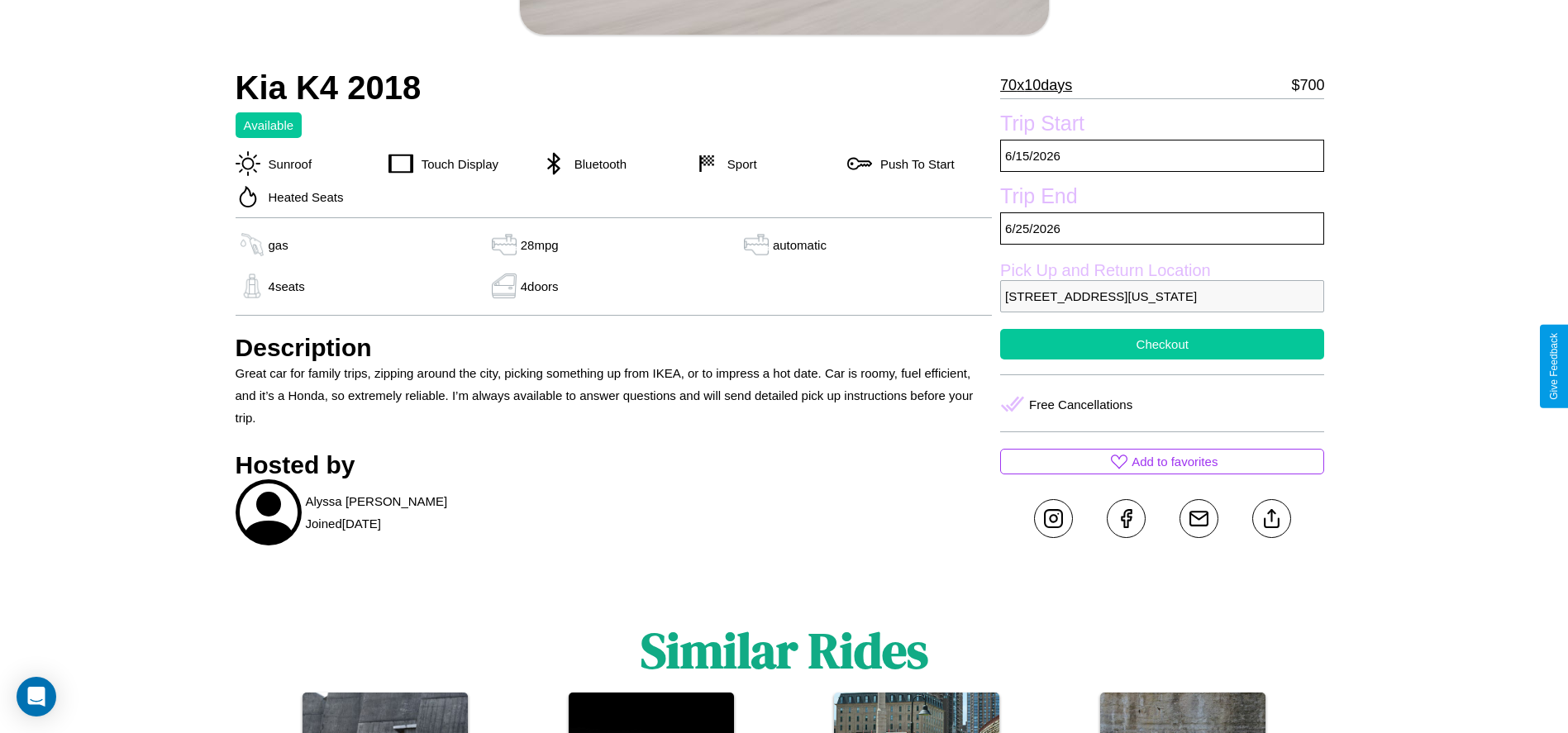
click at [1162, 360] on button "Checkout" at bounding box center [1162, 344] width 324 height 31
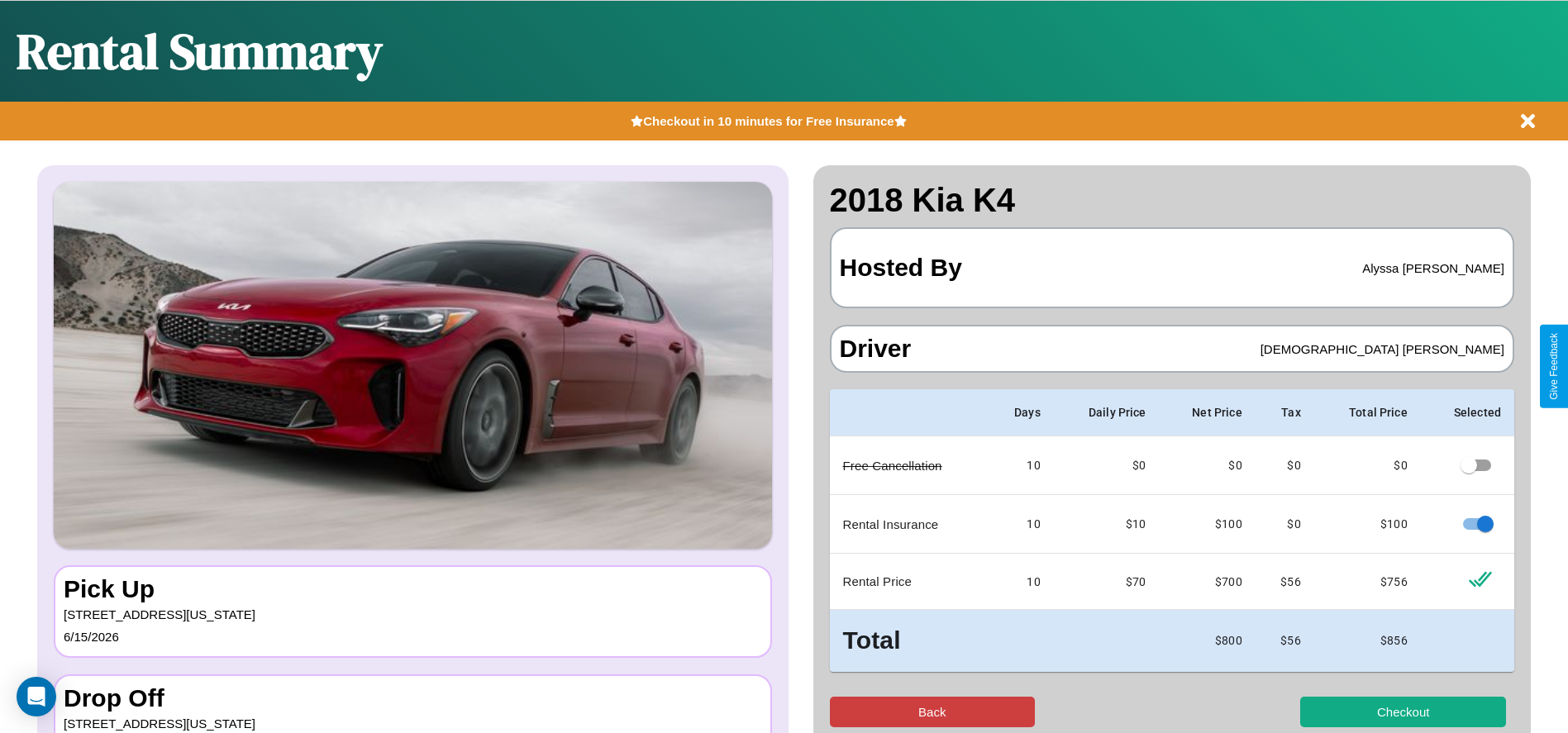
click at [932, 712] on button "Back" at bounding box center [933, 713] width 206 height 31
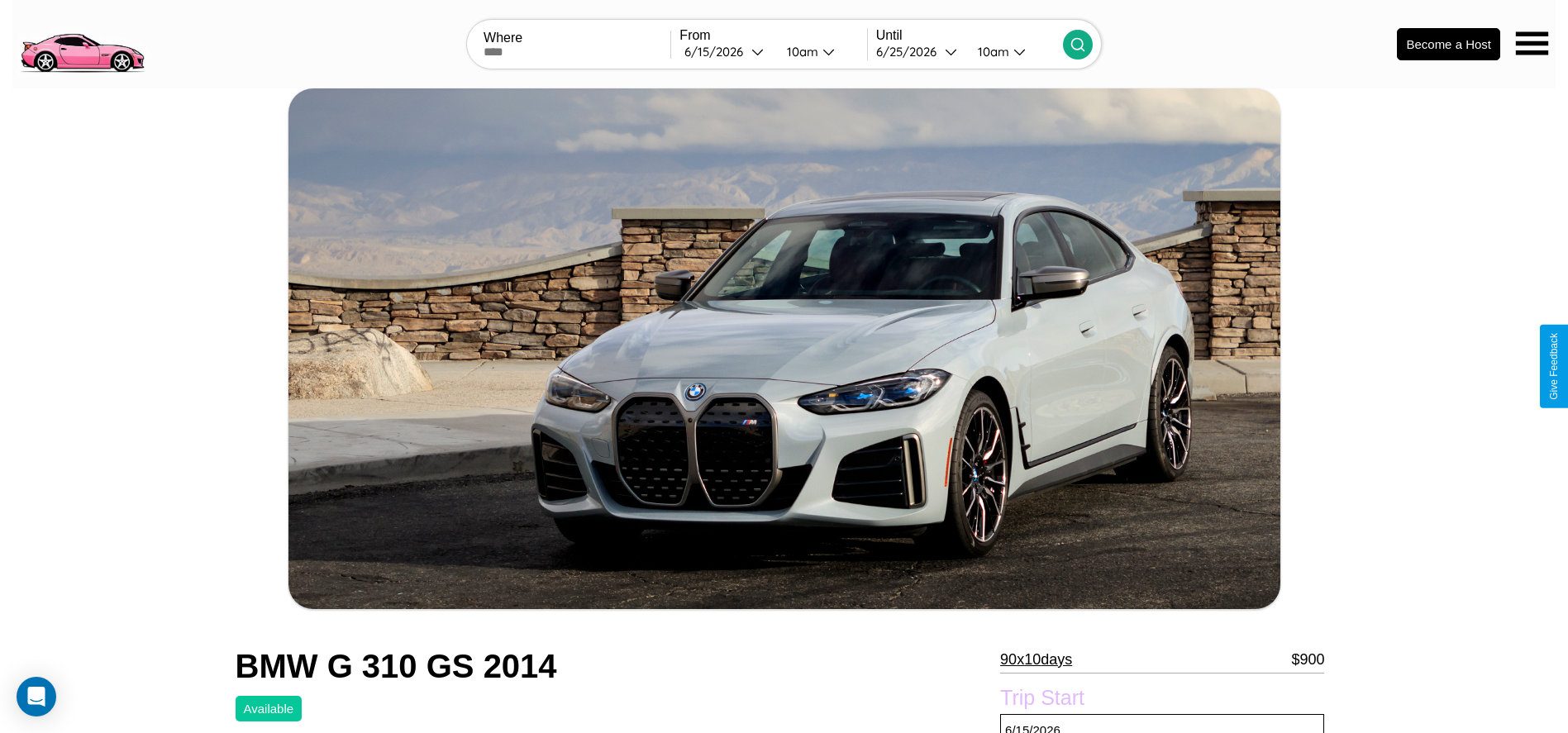
scroll to position [808, 0]
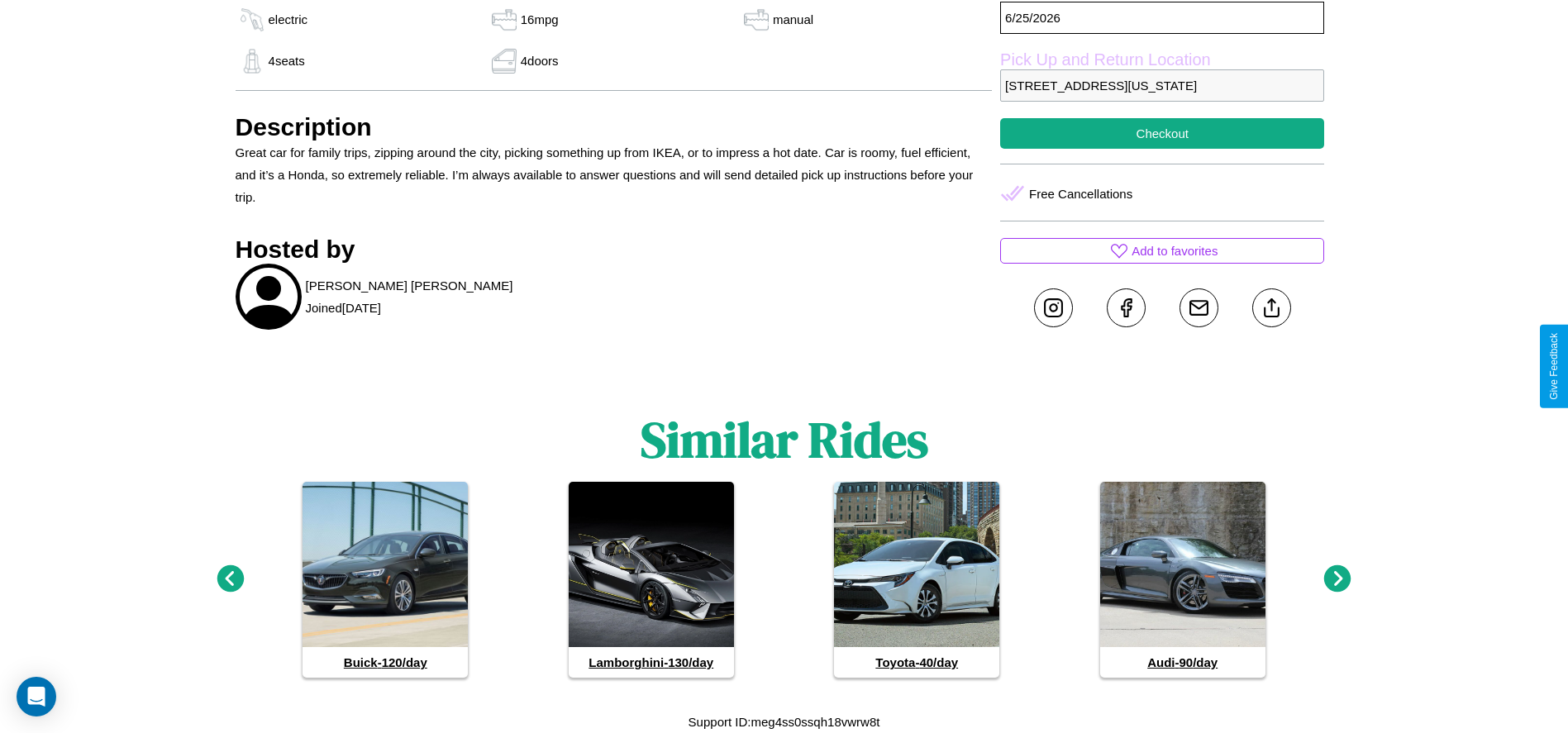
click at [1338, 579] on icon at bounding box center [1338, 579] width 27 height 27
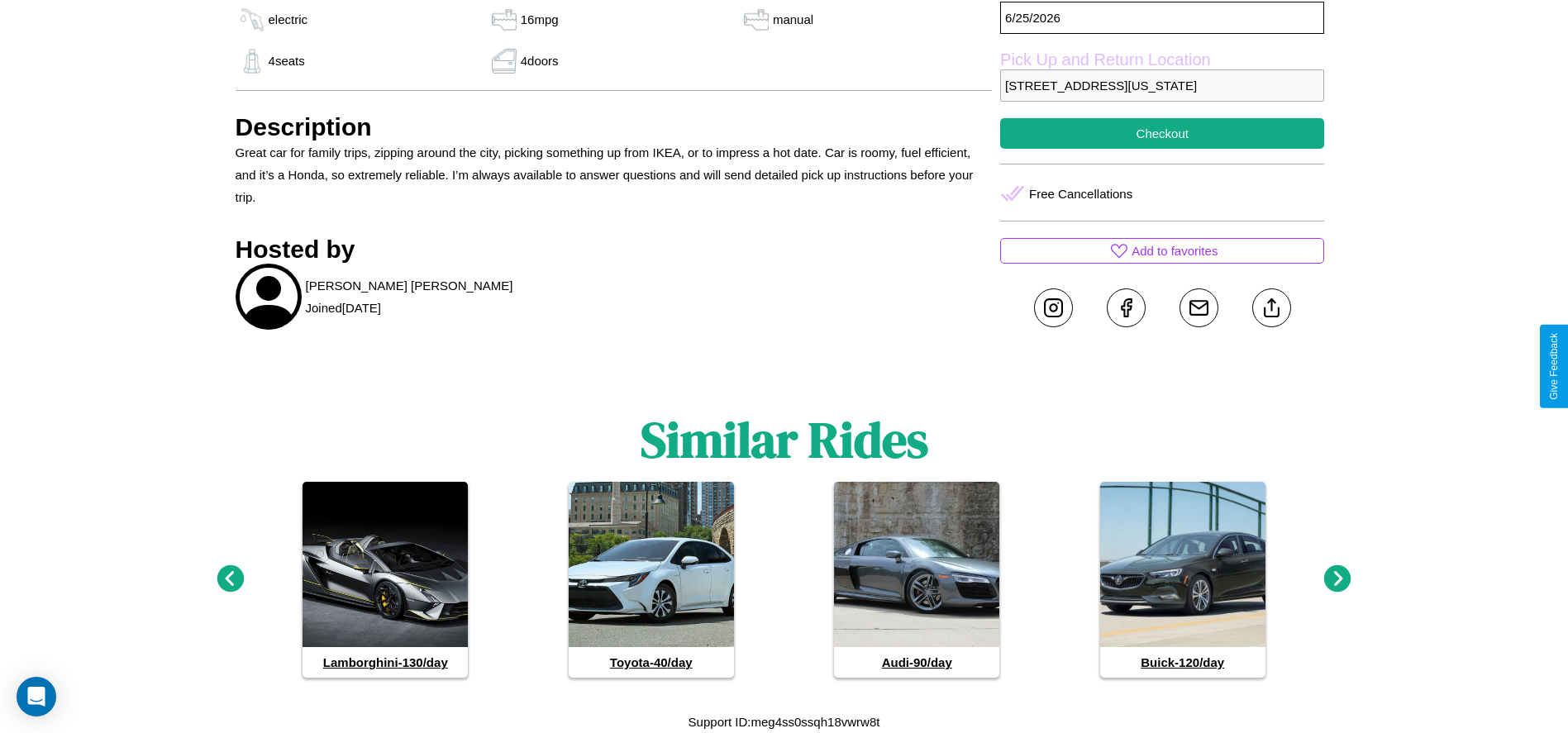
click at [1338, 579] on icon at bounding box center [1338, 579] width 27 height 27
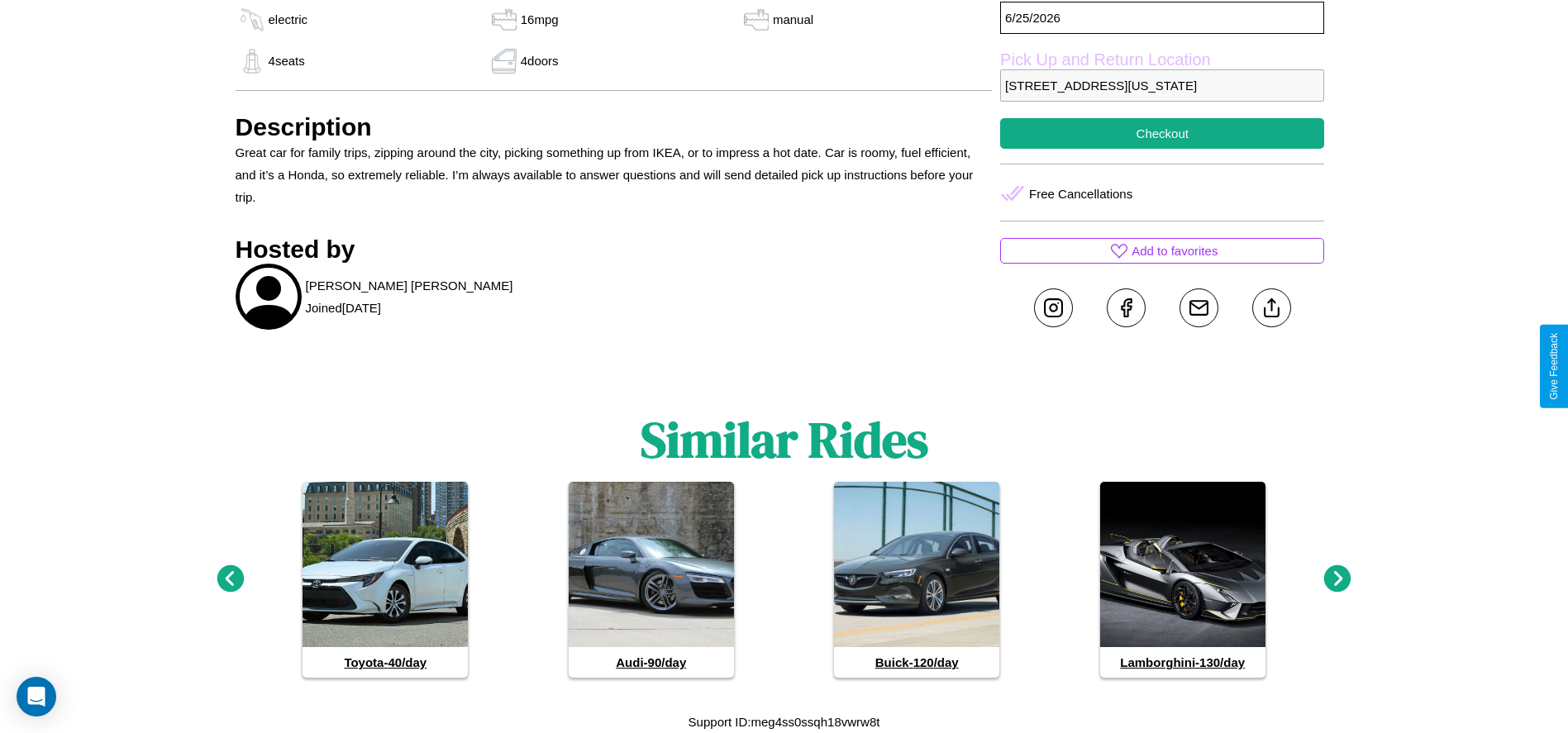
click at [1338, 579] on icon at bounding box center [1338, 579] width 27 height 27
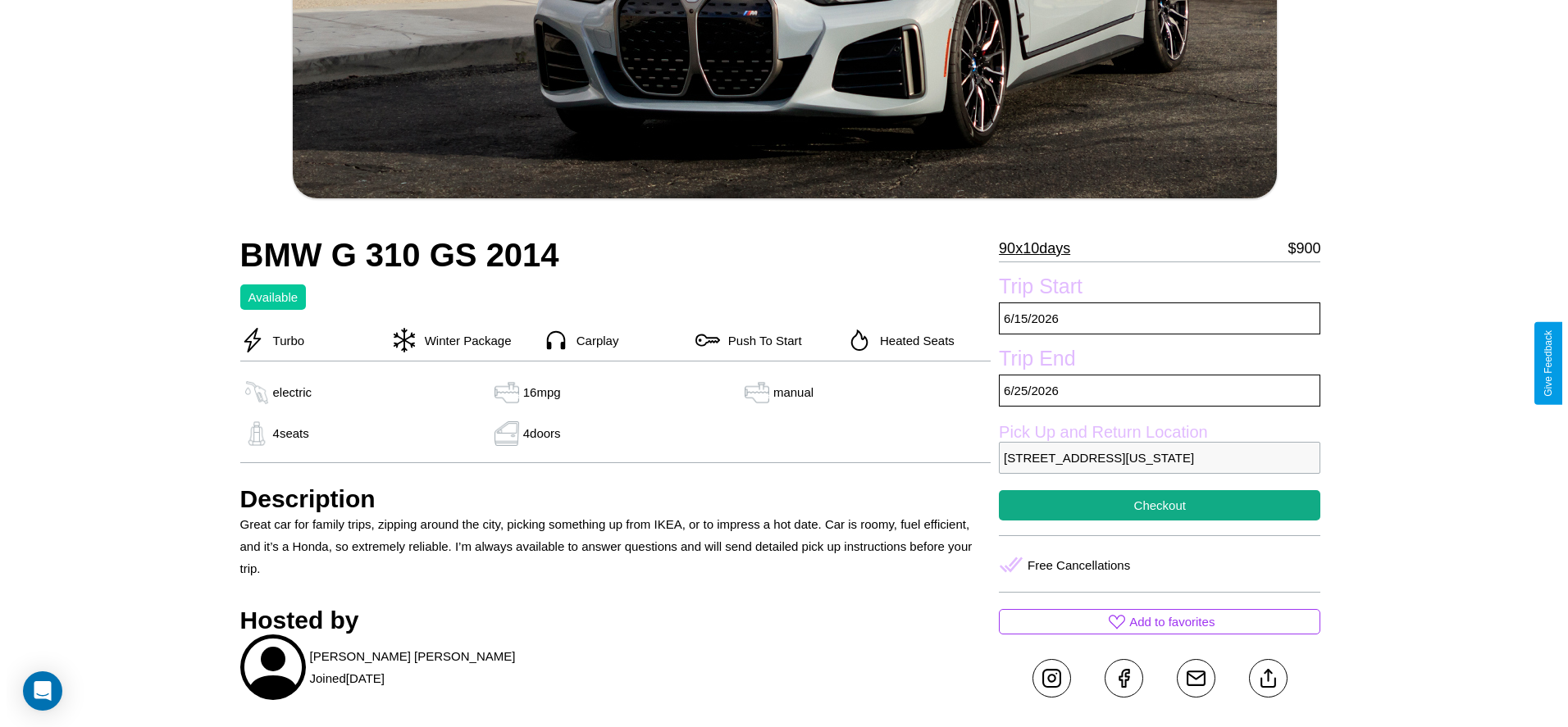
scroll to position [361, 0]
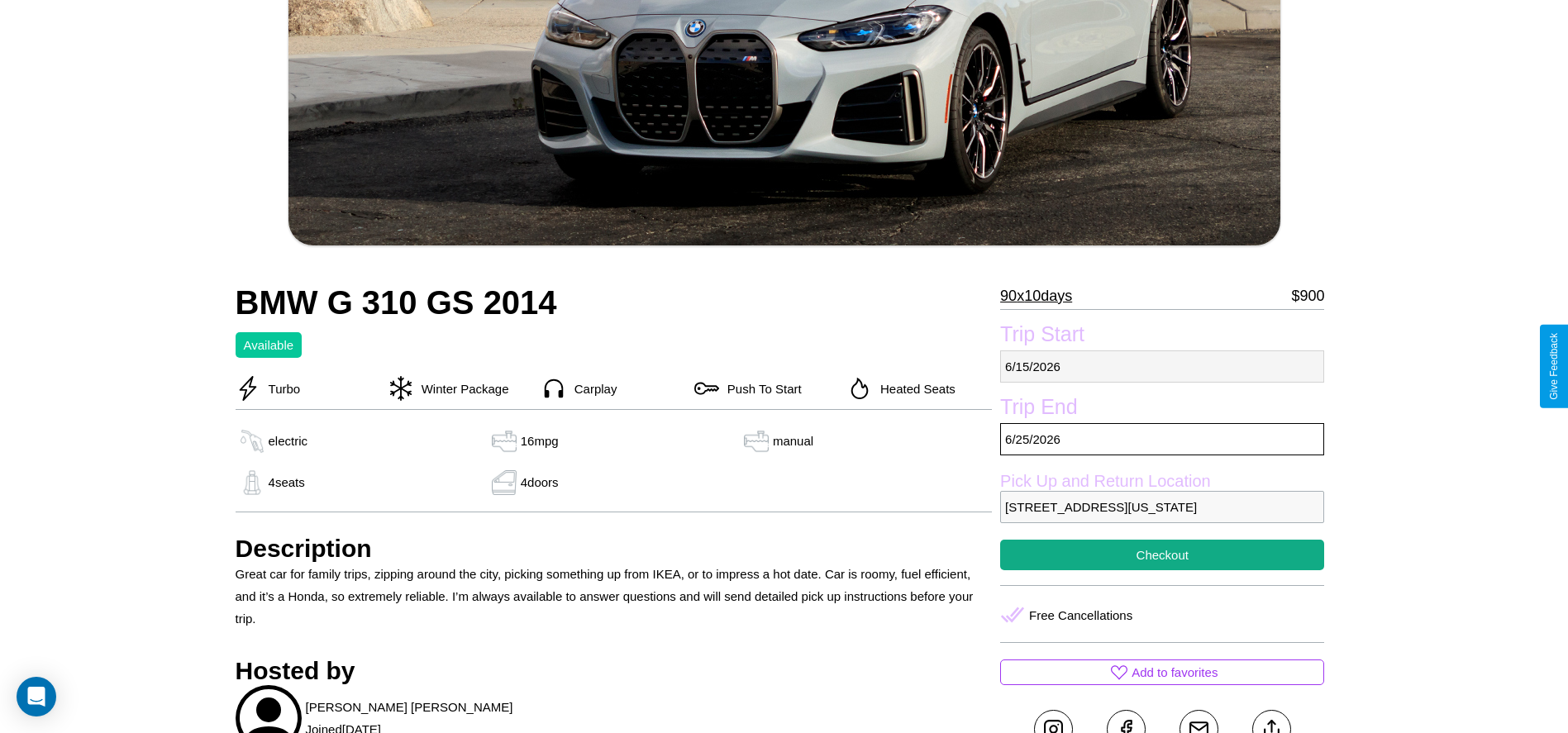
click at [1162, 366] on p "6 / 15 / 2026" at bounding box center [1162, 366] width 324 height 32
select select "*"
select select "****"
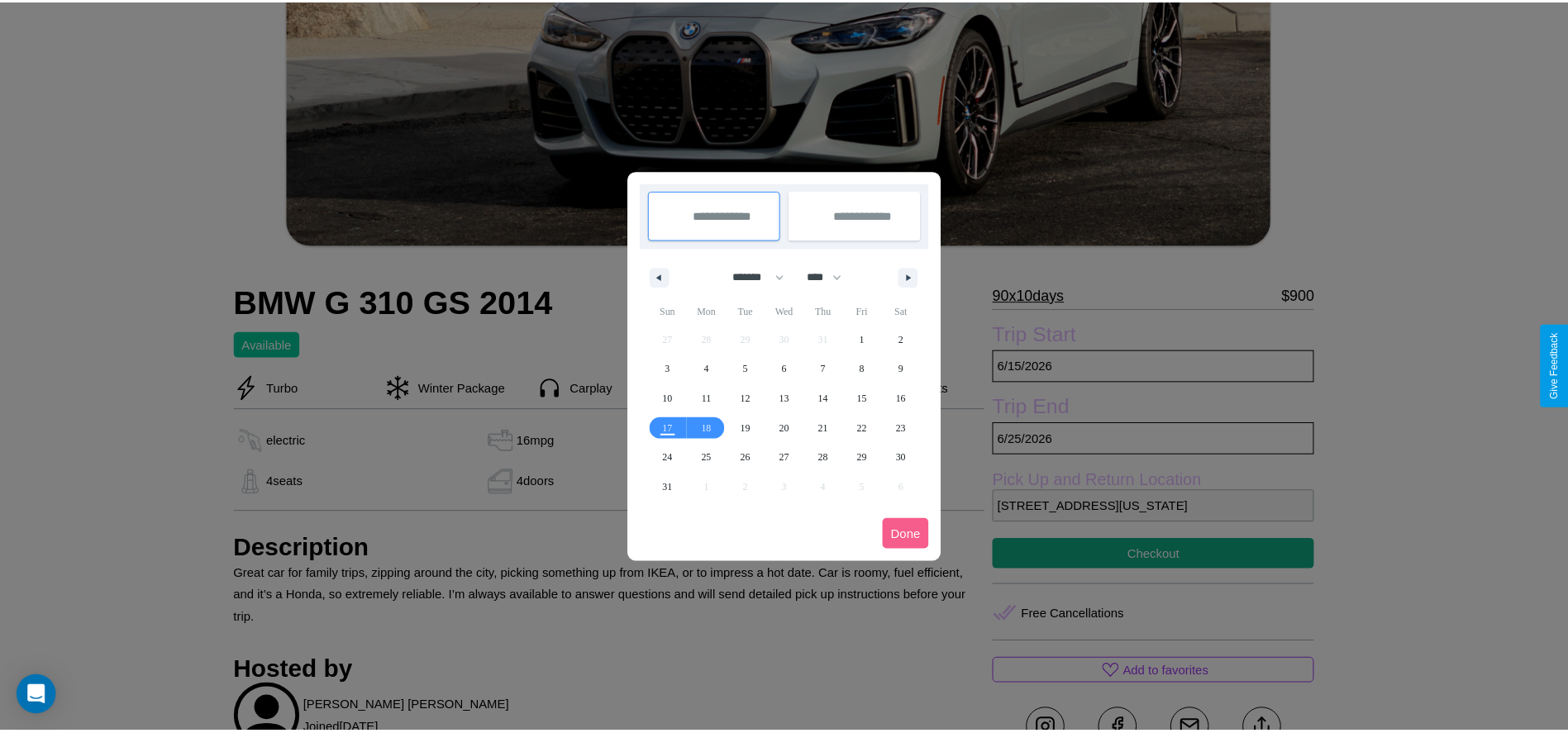
scroll to position [0, 0]
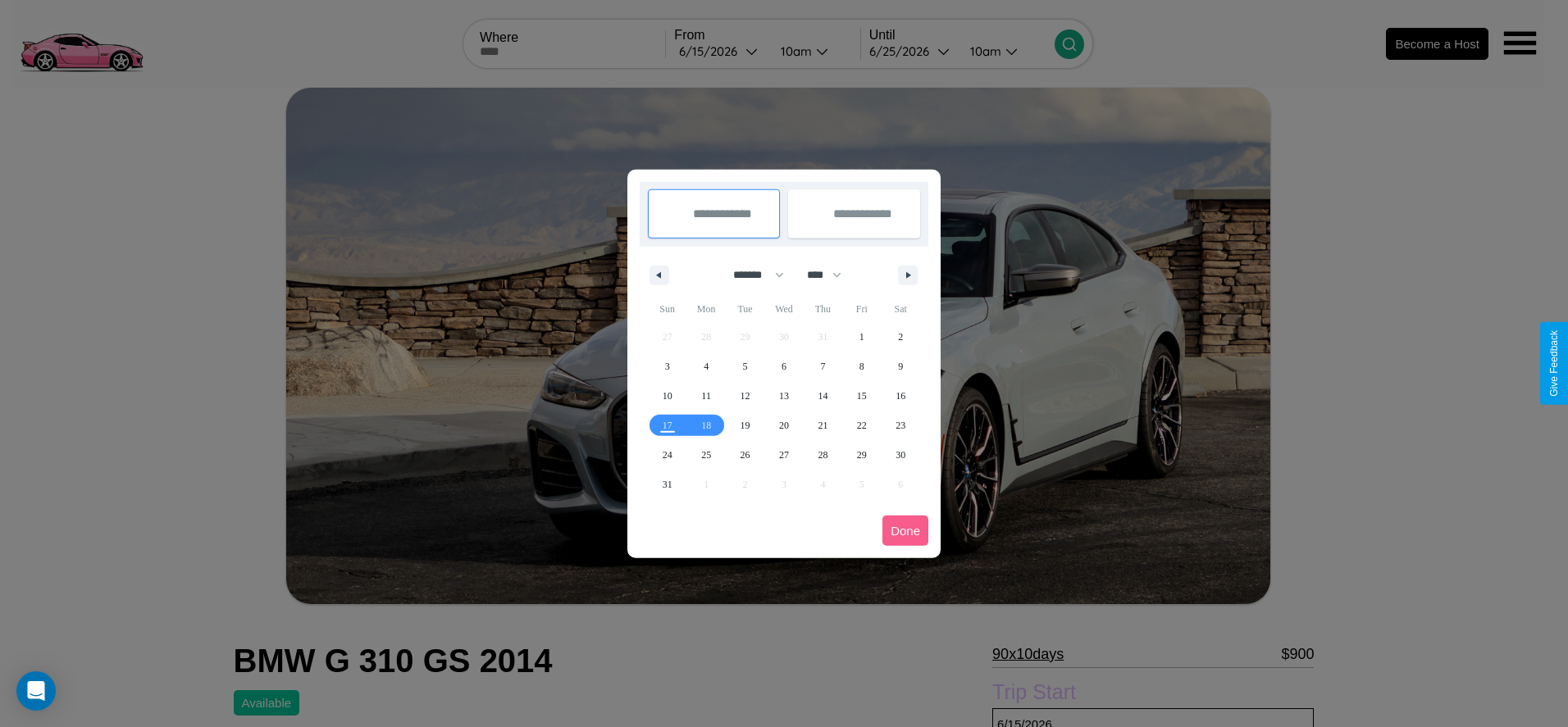
click at [720, 51] on div at bounding box center [784, 364] width 1568 height 727
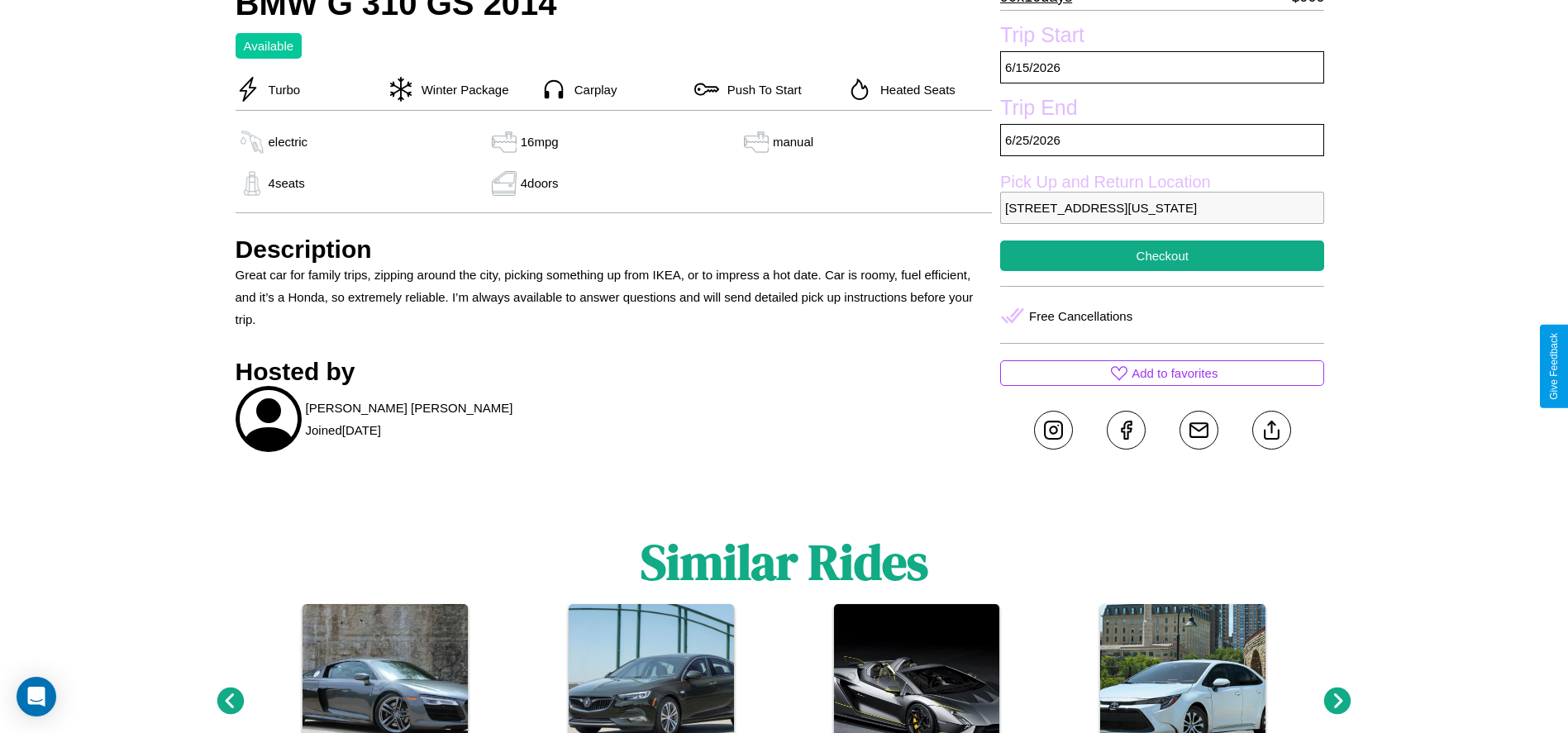
scroll to position [749, 0]
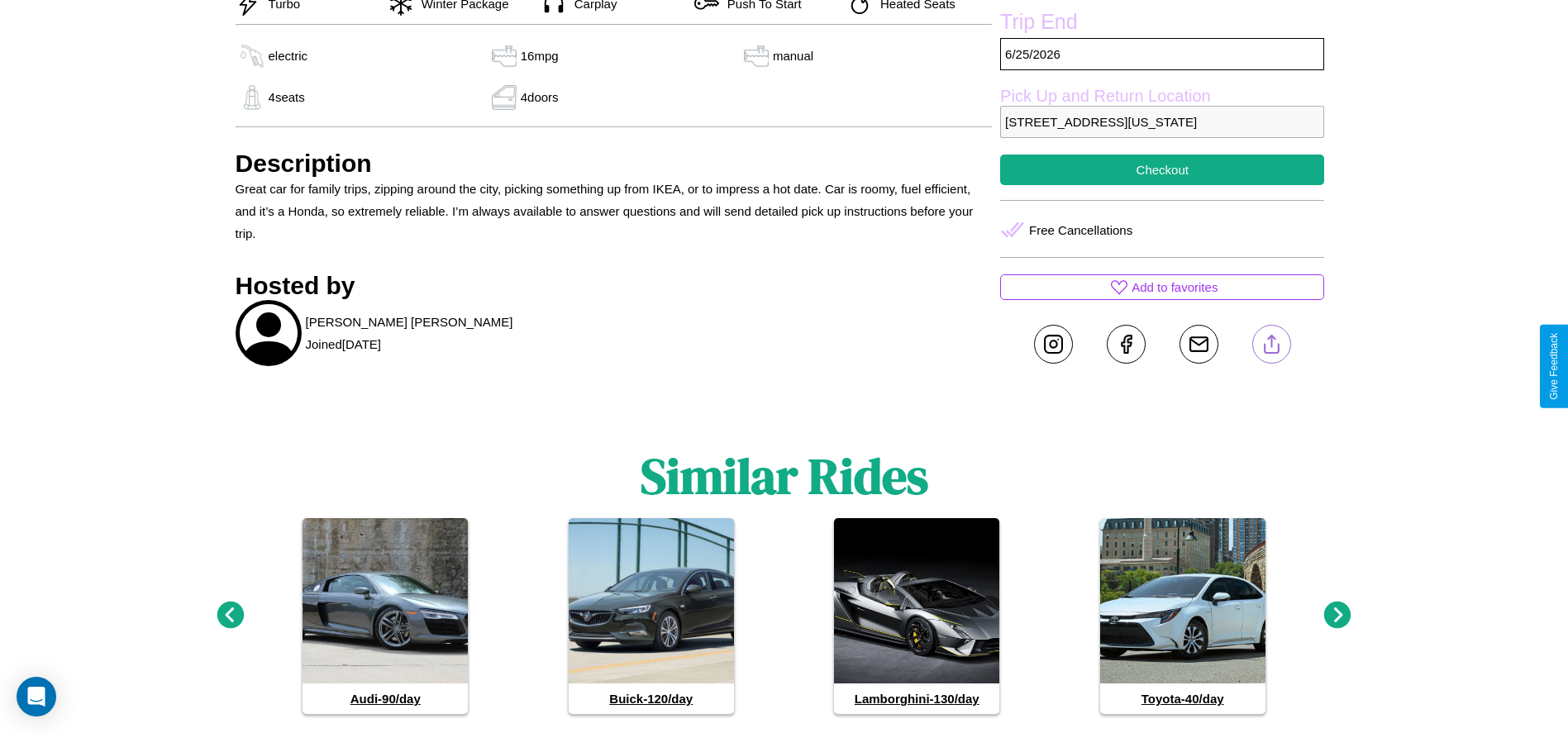
click at [1271, 347] on line at bounding box center [1271, 342] width 0 height 12
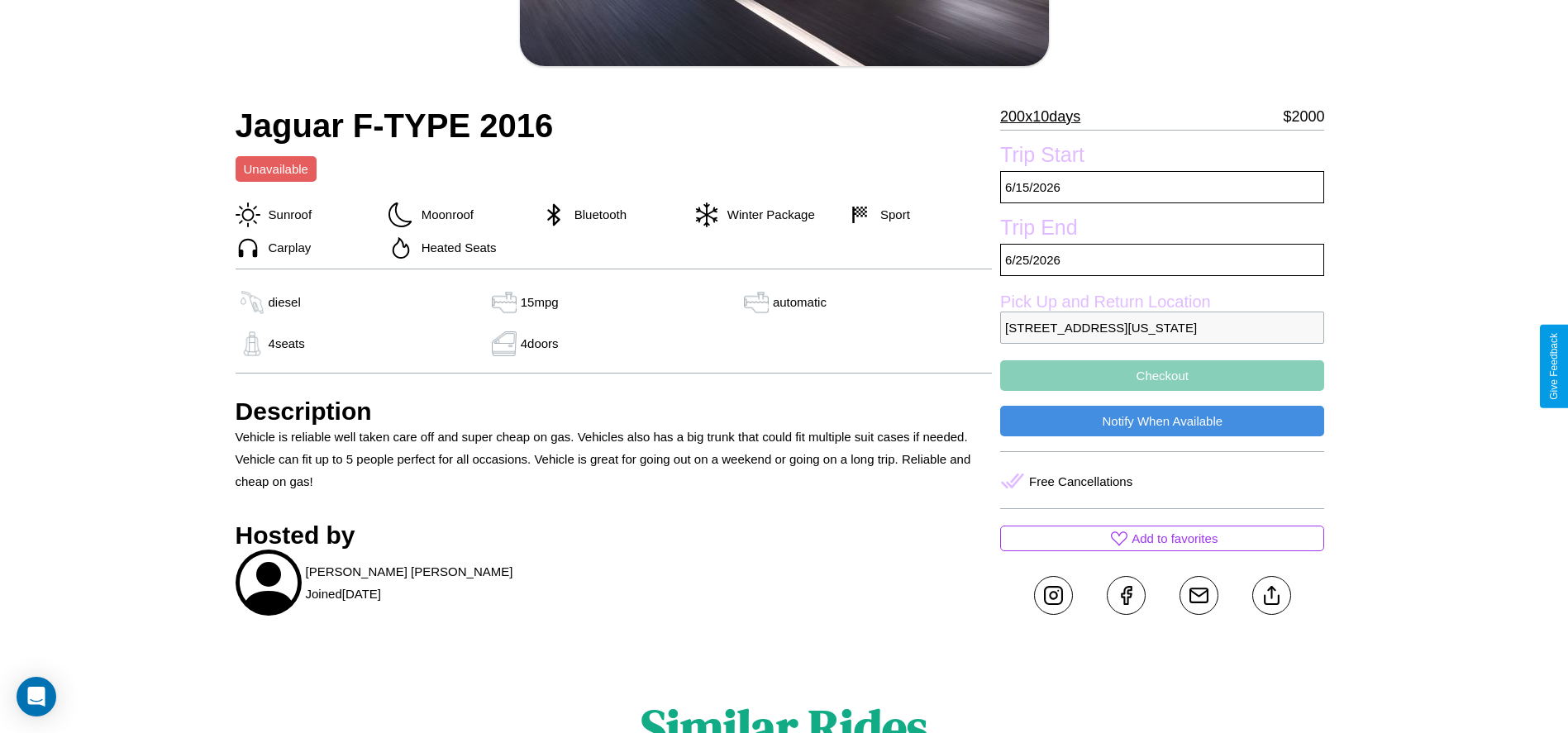
scroll to position [451, 0]
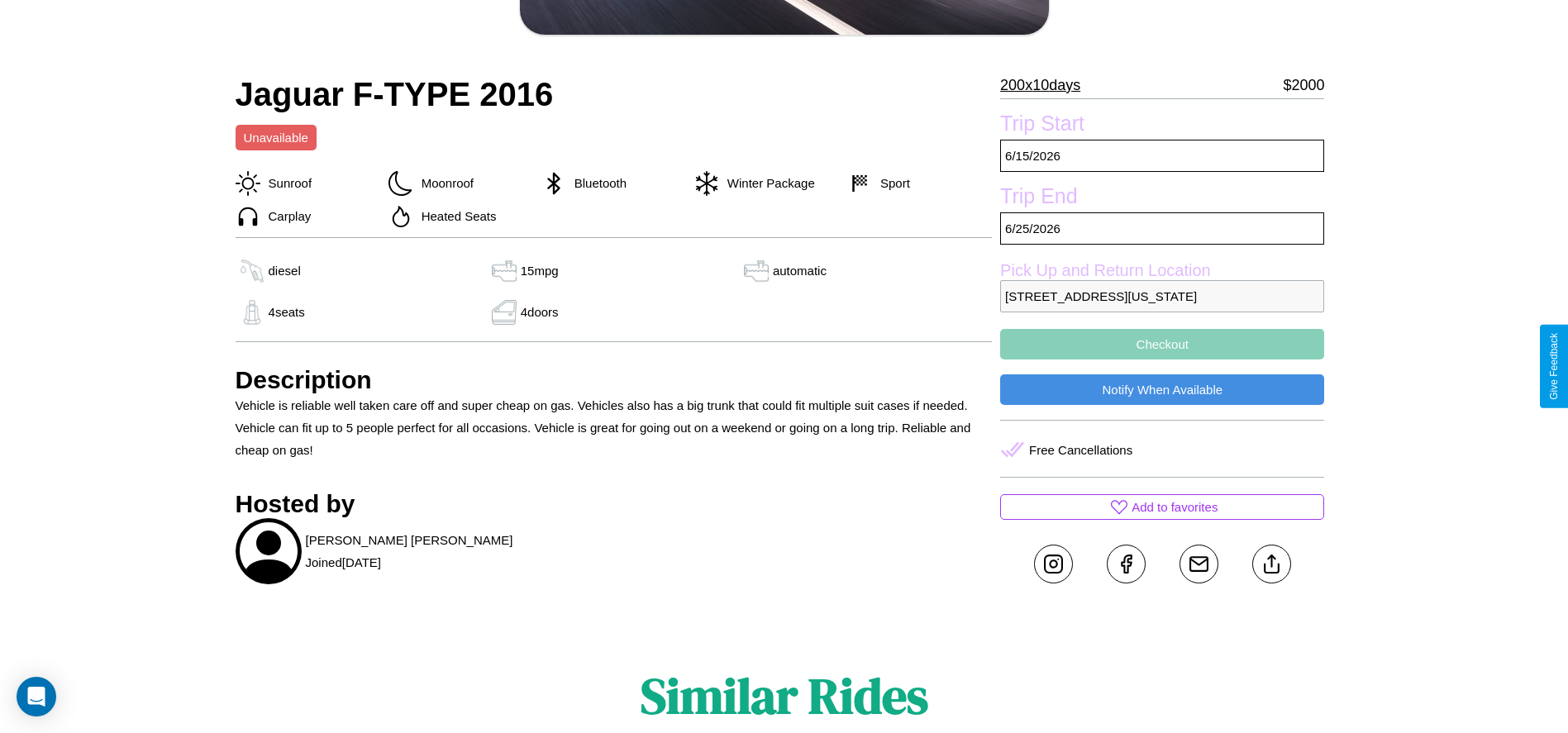
click at [1162, 360] on button "Checkout" at bounding box center [1162, 344] width 324 height 31
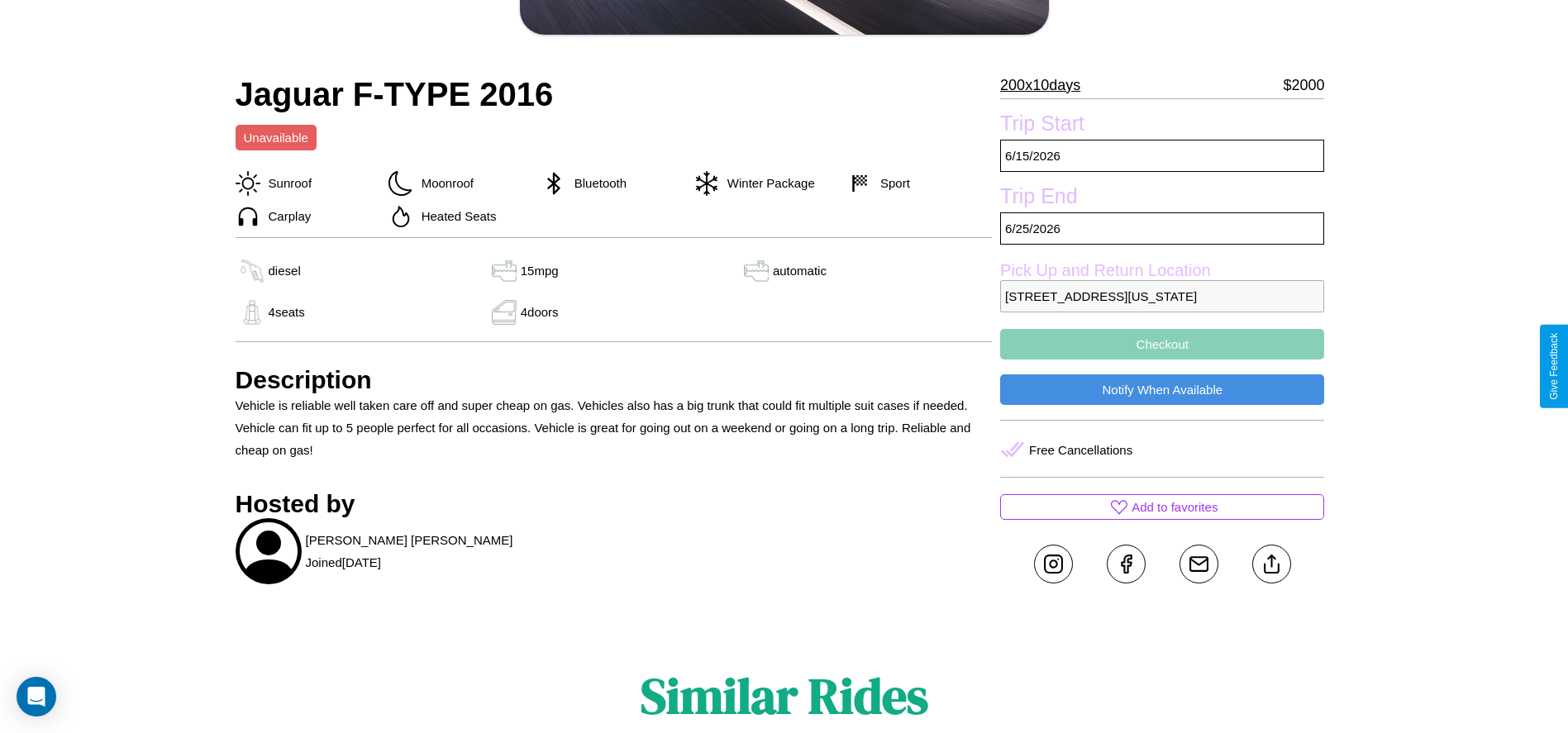
click at [1162, 360] on button "Checkout" at bounding box center [1162, 344] width 324 height 31
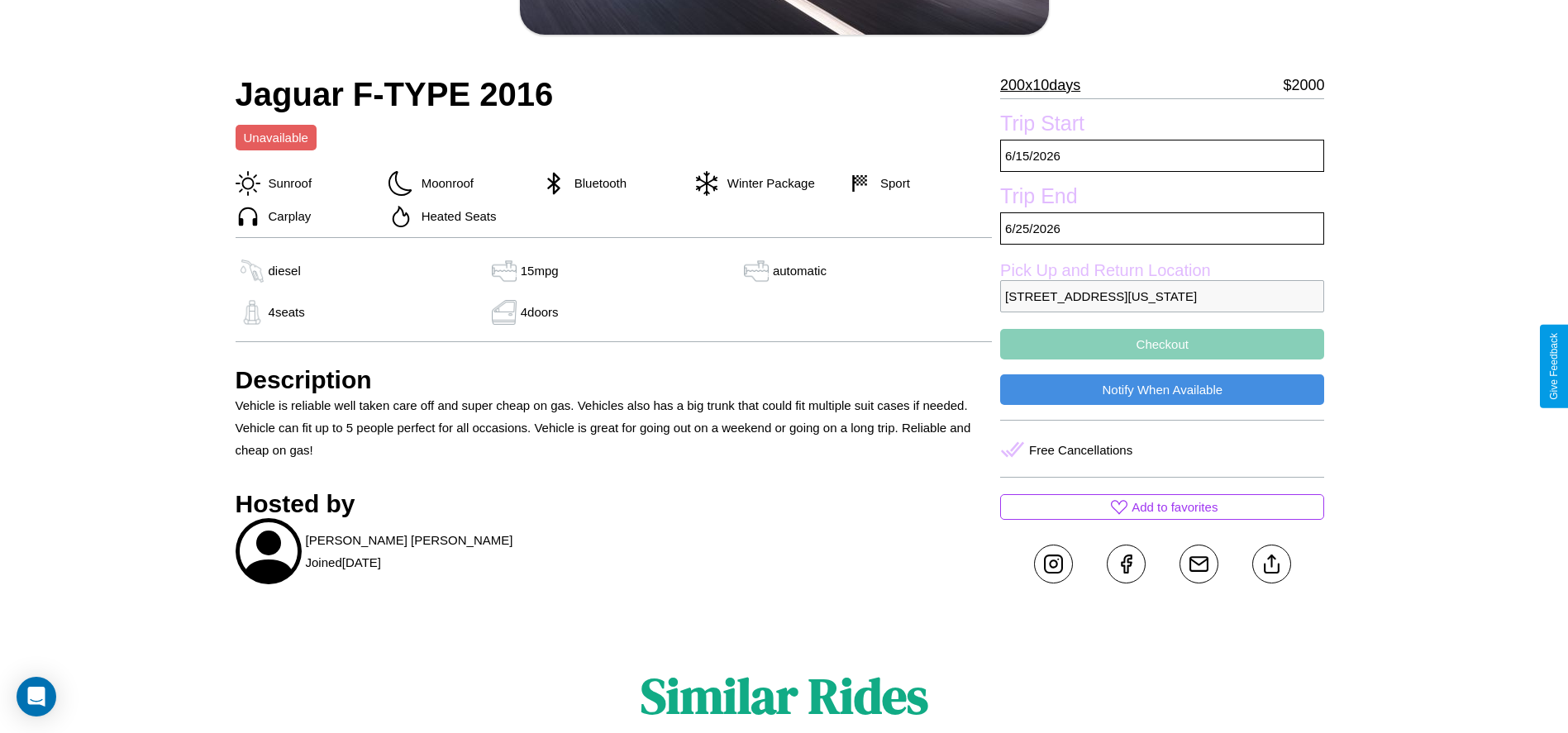
click at [1162, 360] on button "Checkout" at bounding box center [1162, 344] width 324 height 31
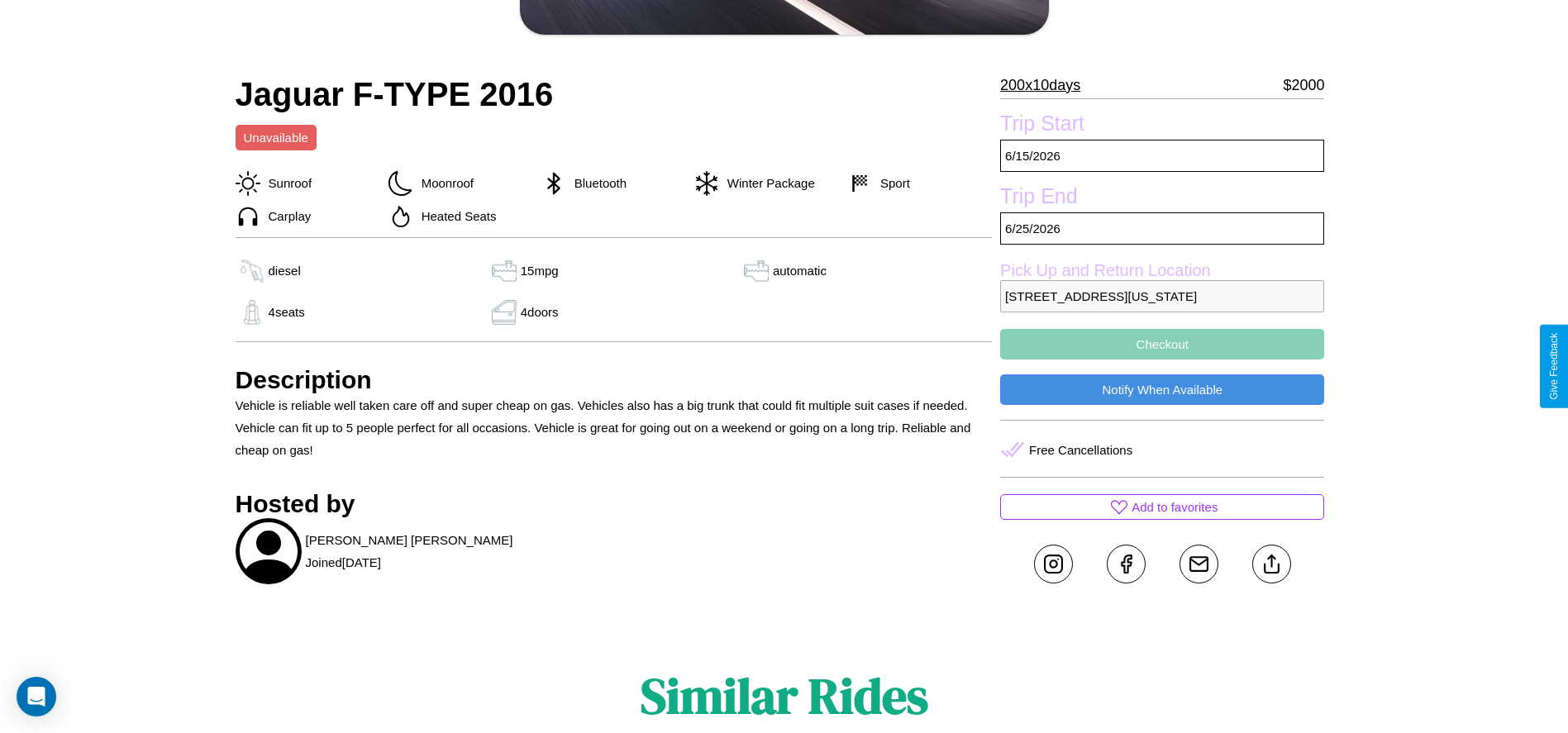
click at [1162, 360] on button "Checkout" at bounding box center [1162, 344] width 324 height 31
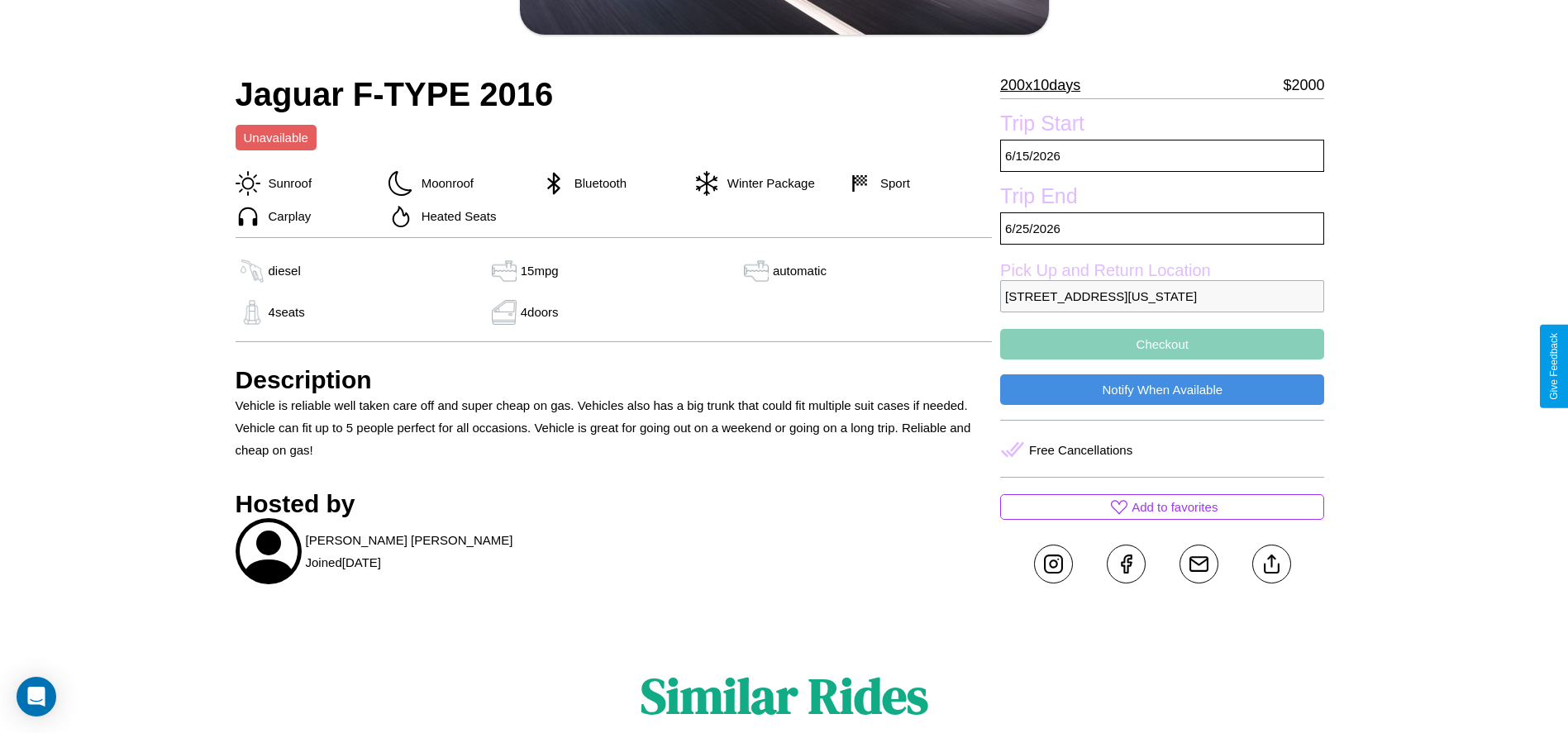
click at [1162, 360] on button "Checkout" at bounding box center [1162, 344] width 324 height 31
